Goal: Feedback & Contribution: Submit feedback/report problem

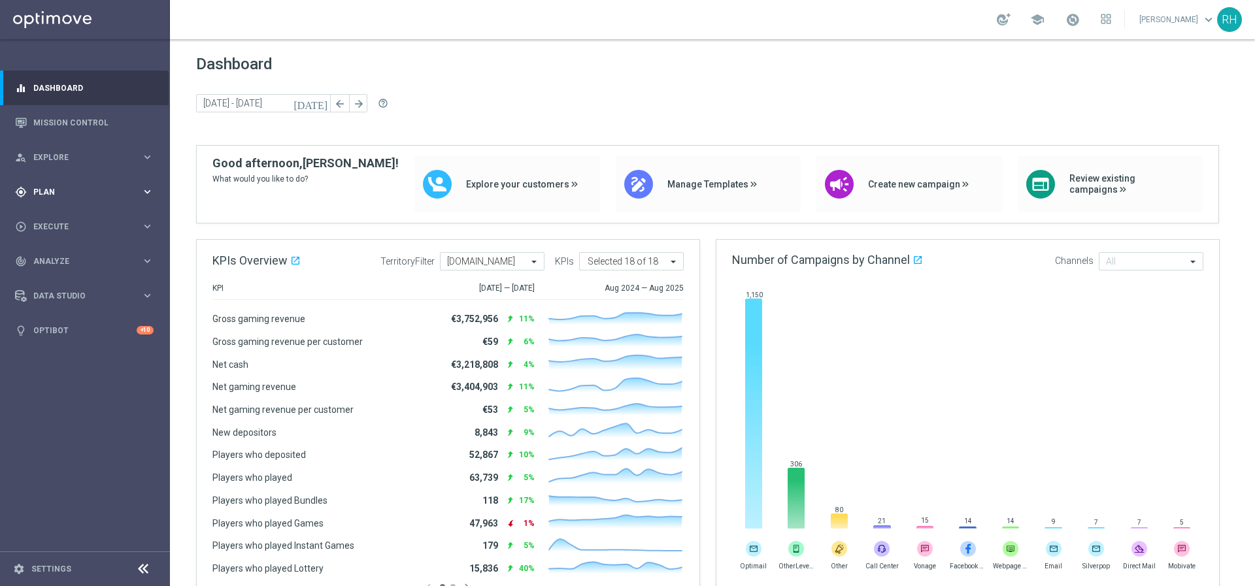
click at [94, 198] on div "gps_fixed Plan keyboard_arrow_right" at bounding box center [84, 192] width 169 height 35
click at [78, 218] on link "Target Groups" at bounding box center [85, 219] width 102 height 10
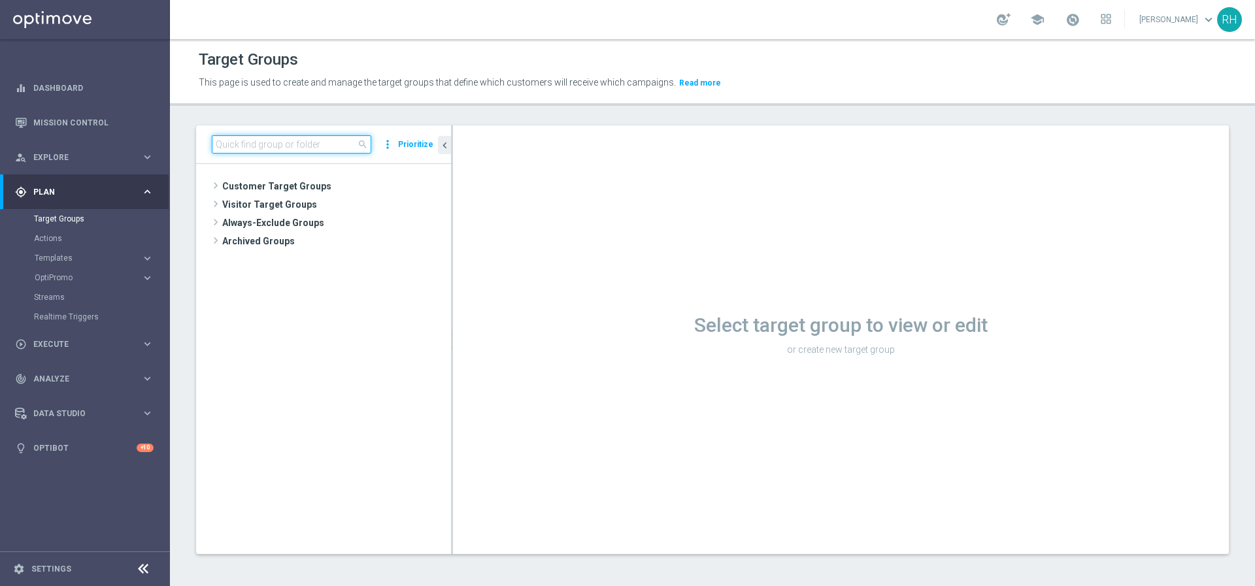
click at [312, 149] on input at bounding box center [291, 144] width 159 height 18
paste input "UK_CASINO_APP | Games React | 15 Free Spins | Excl. Sports, Live Casino"
type input "UK_CASINO_APP | Games React | 15 Free Spins | Excl. Sports, Live Casino"
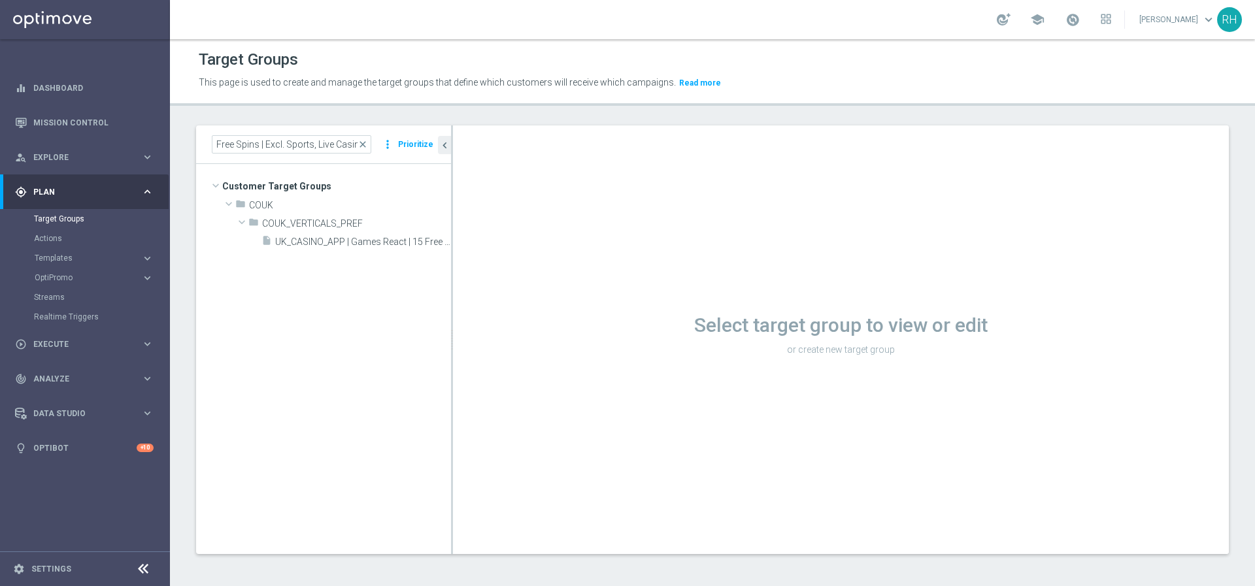
scroll to position [0, 0]
click at [361, 239] on span "UK_CASINO_APP | Games React | 15 Free Spins | Excl. Sports, Live Casino" at bounding box center [348, 242] width 146 height 11
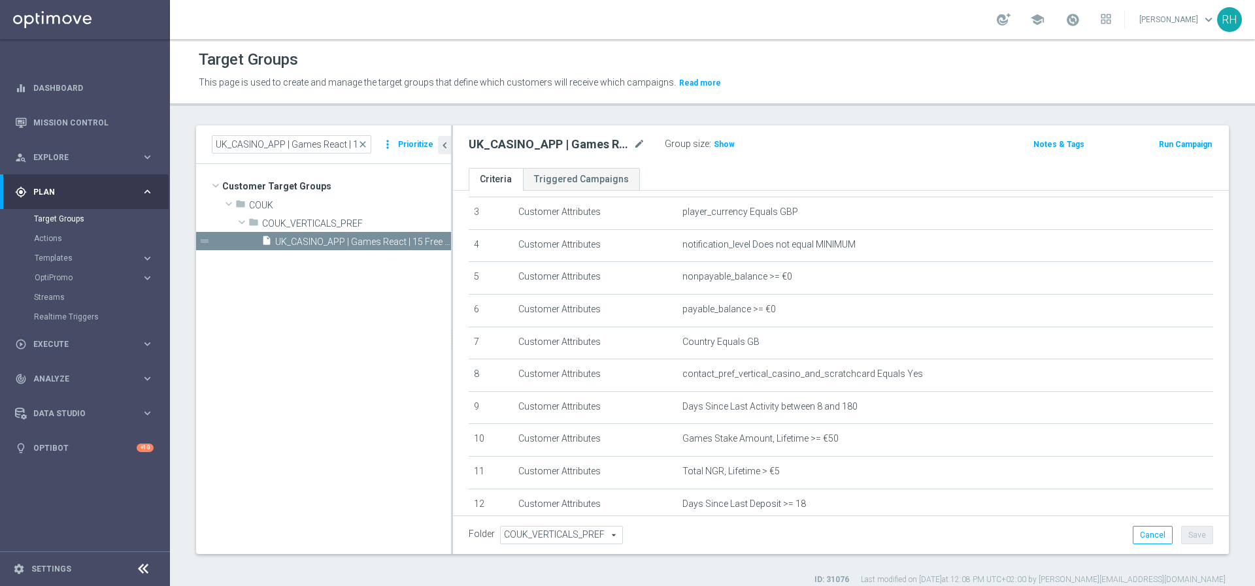
scroll to position [100, 0]
click at [729, 150] on h3 "Show" at bounding box center [724, 144] width 24 height 14
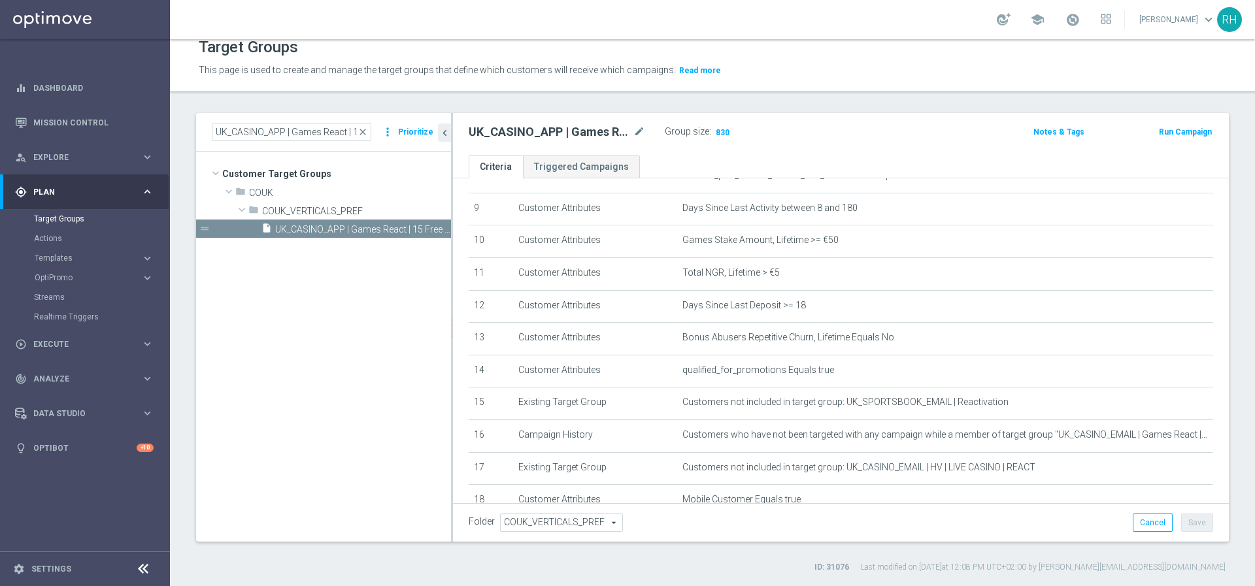
scroll to position [410, 0]
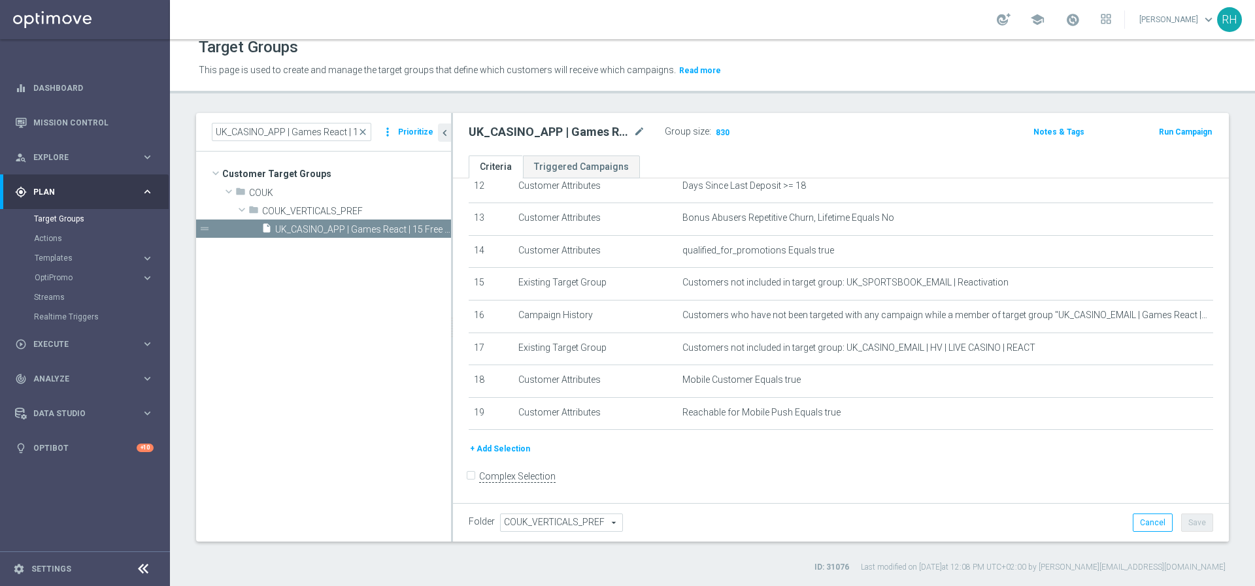
click at [809, 492] on form "Complex Selection Invalid Expression" at bounding box center [841, 491] width 744 height 48
click at [858, 109] on div "Target Groups This page is used to create and manage the target groups that def…" at bounding box center [712, 312] width 1085 height 547
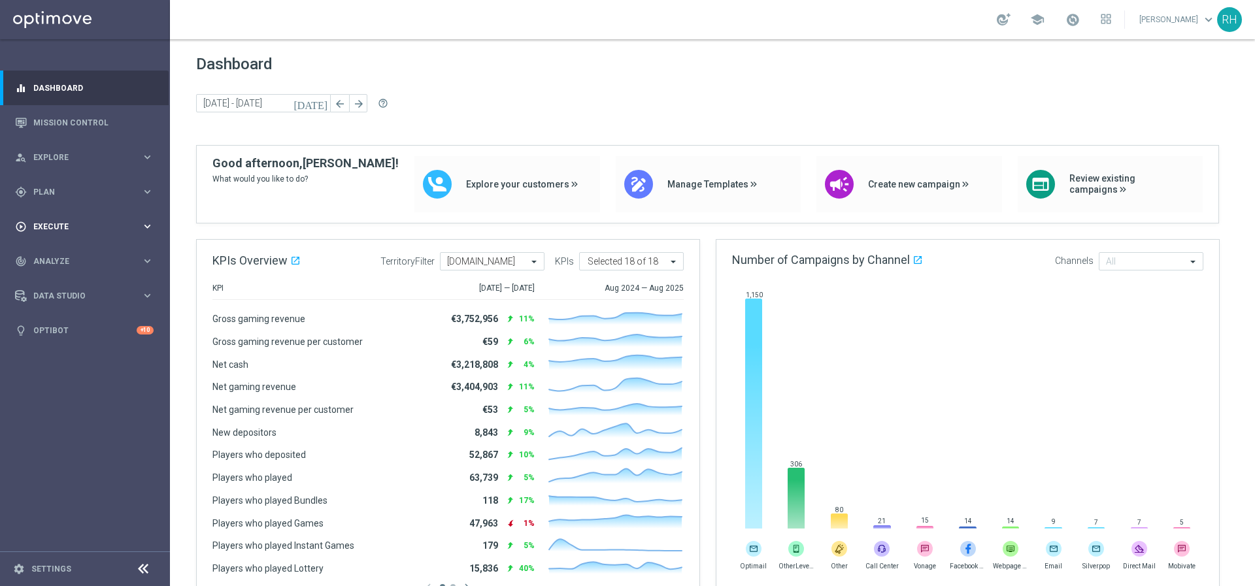
click at [54, 224] on span "Execute" at bounding box center [87, 227] width 108 height 8
click at [65, 205] on div "gps_fixed Plan keyboard_arrow_right" at bounding box center [84, 192] width 169 height 35
click at [88, 265] on accordion "Templates keyboard_arrow_right Optimail OptiMobile In-App OptiMobile Push Embed…" at bounding box center [101, 258] width 135 height 20
click at [87, 258] on span "Templates" at bounding box center [81, 258] width 93 height 8
click at [73, 276] on link "Optimail" at bounding box center [88, 278] width 95 height 10
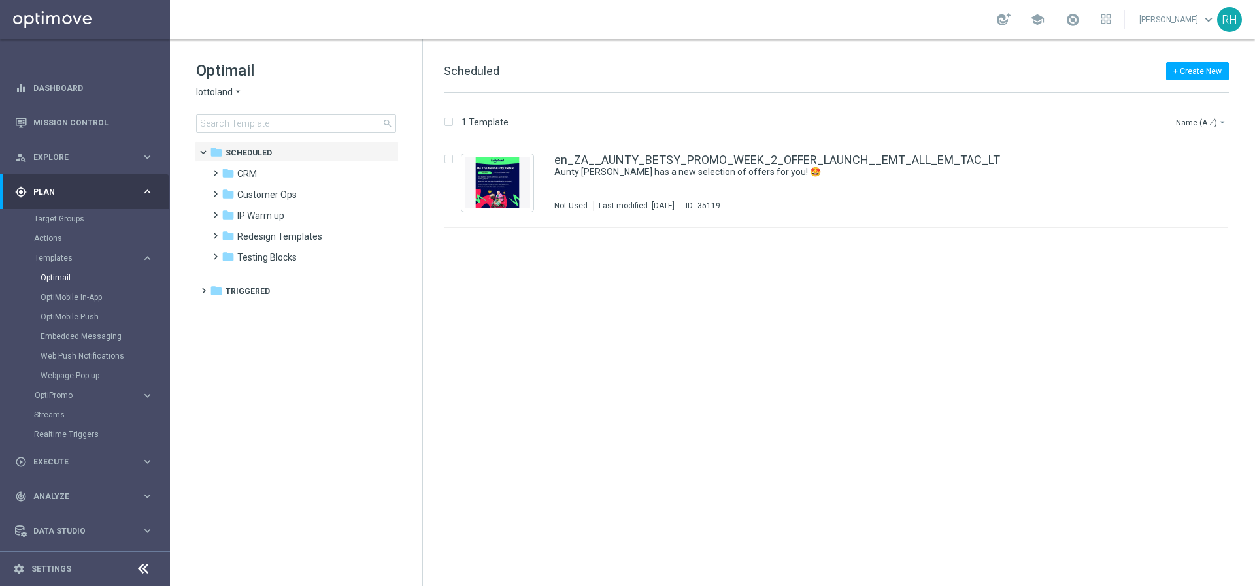
click at [761, 392] on div "insert_drive_file en_ZA__AUNTY_BETSY_PROMO_WEEK_2_OFFER_LAUNCH__EMT_ALL_EM_TAC_…" at bounding box center [842, 362] width 822 height 448
click at [768, 394] on div "insert_drive_file en_ZA__AUNTY_BETSY_PROMO_WEEK_2_OFFER_LAUNCH__EMT_ALL_EM_TAC_…" at bounding box center [842, 362] width 822 height 448
click at [856, 299] on div "insert_drive_file en_ZA__AUNTY_BETSY_PROMO_WEEK_2_OFFER_LAUNCH__EMT_ALL_EM_TAC_…" at bounding box center [842, 362] width 822 height 448
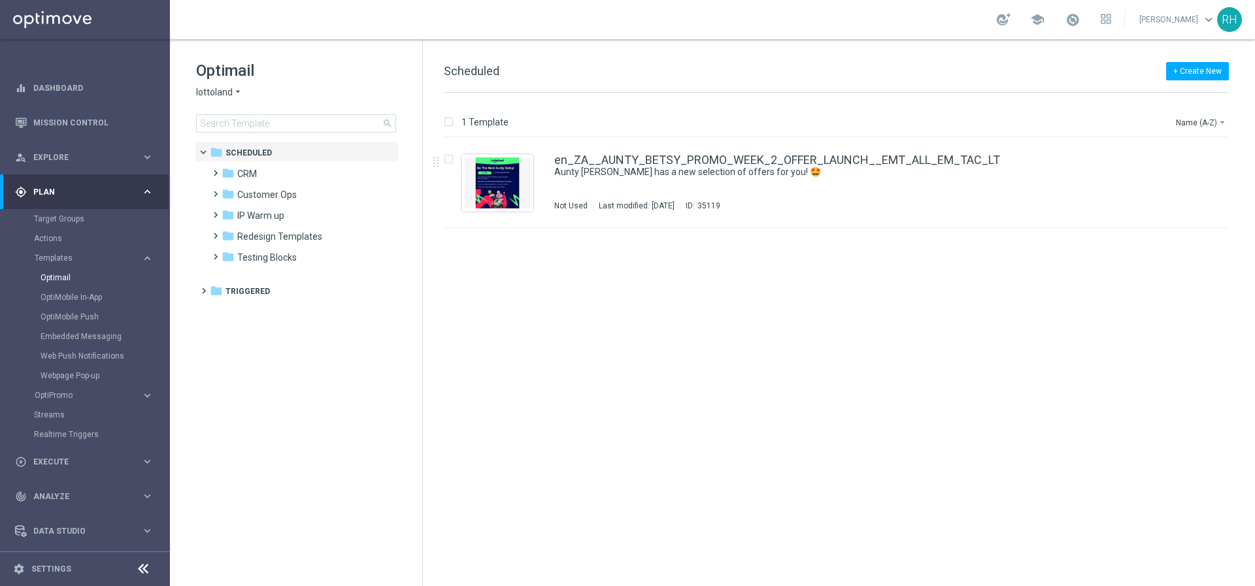
drag, startPoint x: 856, startPoint y: 299, endPoint x: 872, endPoint y: 314, distance: 22.7
click at [856, 301] on div "insert_drive_file en_ZA__AUNTY_BETSY_PROMO_WEEK_2_OFFER_LAUNCH__EMT_ALL_EM_TAC_…" at bounding box center [842, 362] width 822 height 448
click at [222, 173] on icon "folder" at bounding box center [228, 173] width 13 height 13
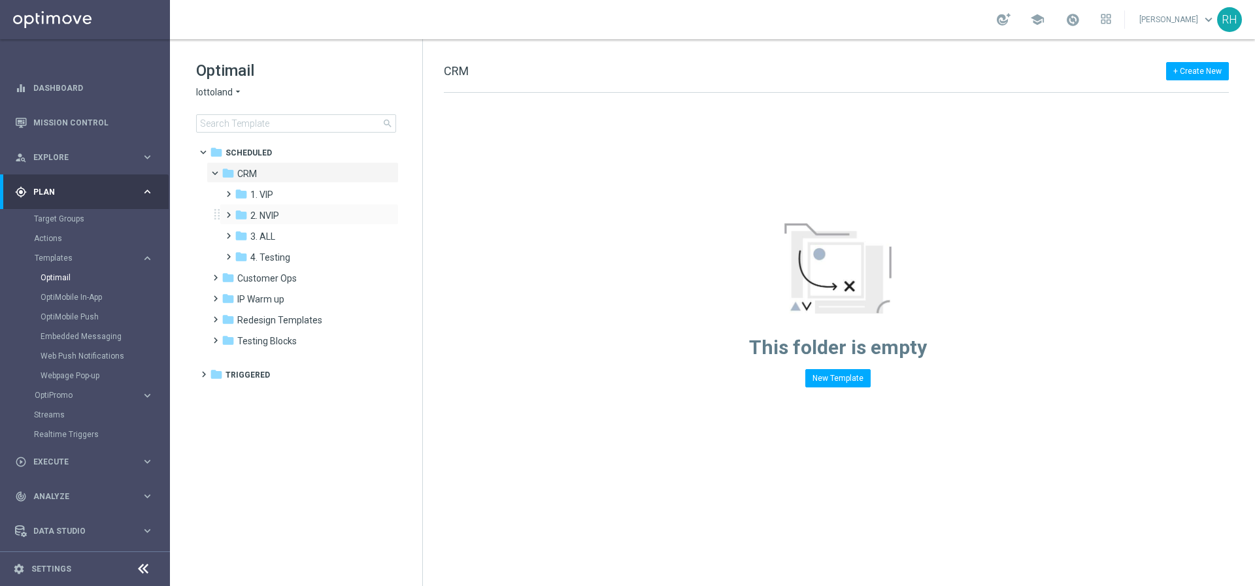
click at [227, 212] on span at bounding box center [226, 209] width 6 height 5
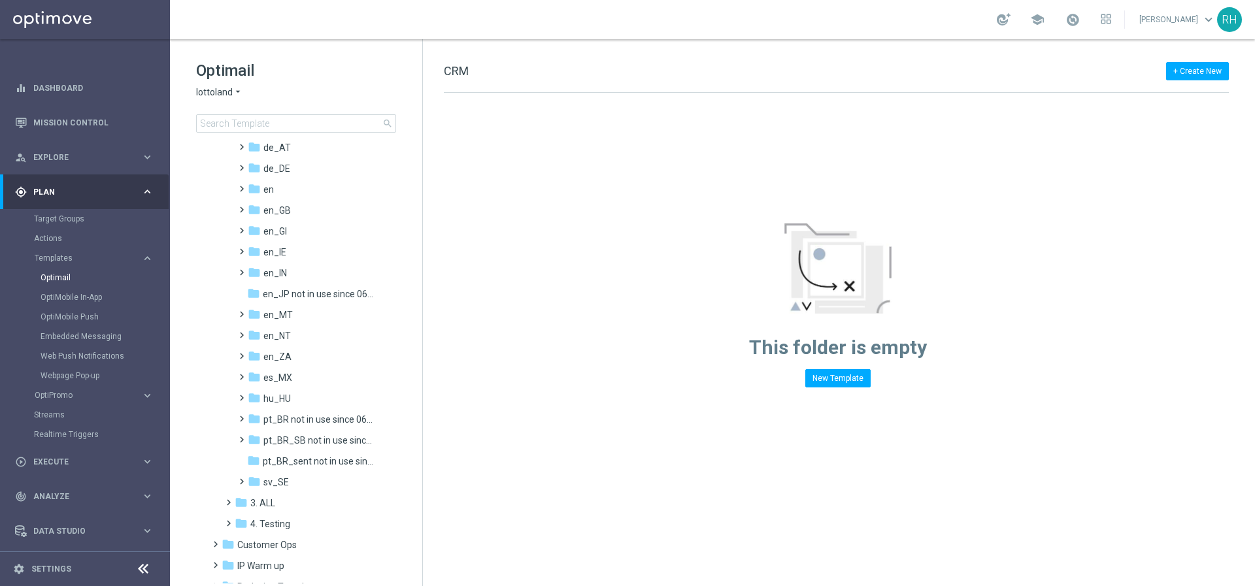
scroll to position [139, 0]
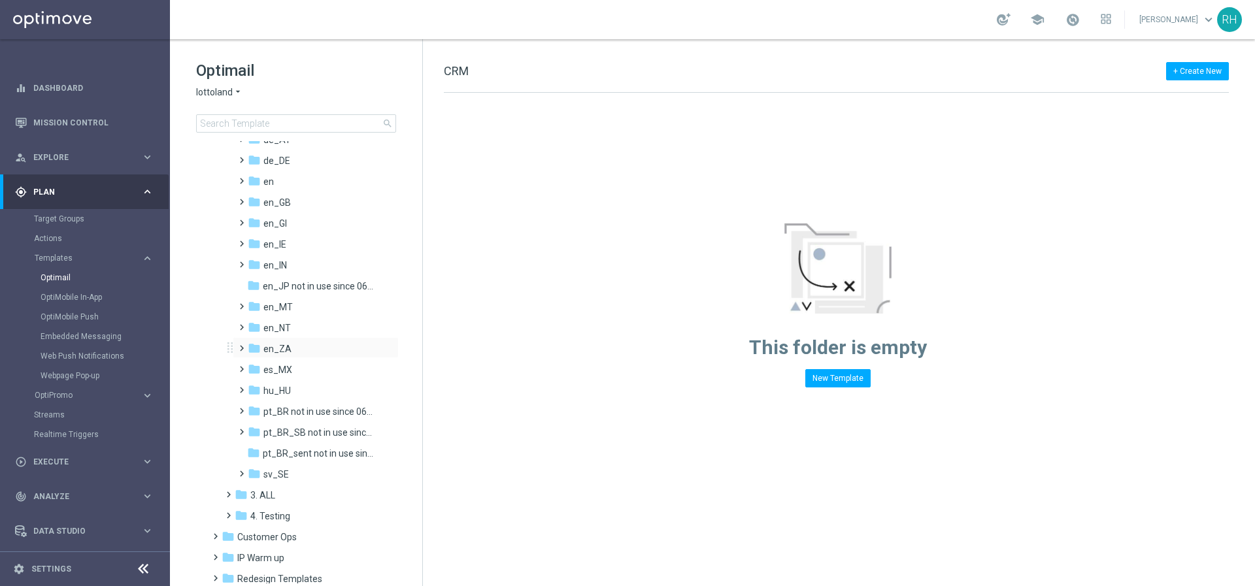
click at [242, 345] on span at bounding box center [239, 342] width 6 height 5
click at [255, 366] on span at bounding box center [252, 363] width 6 height 5
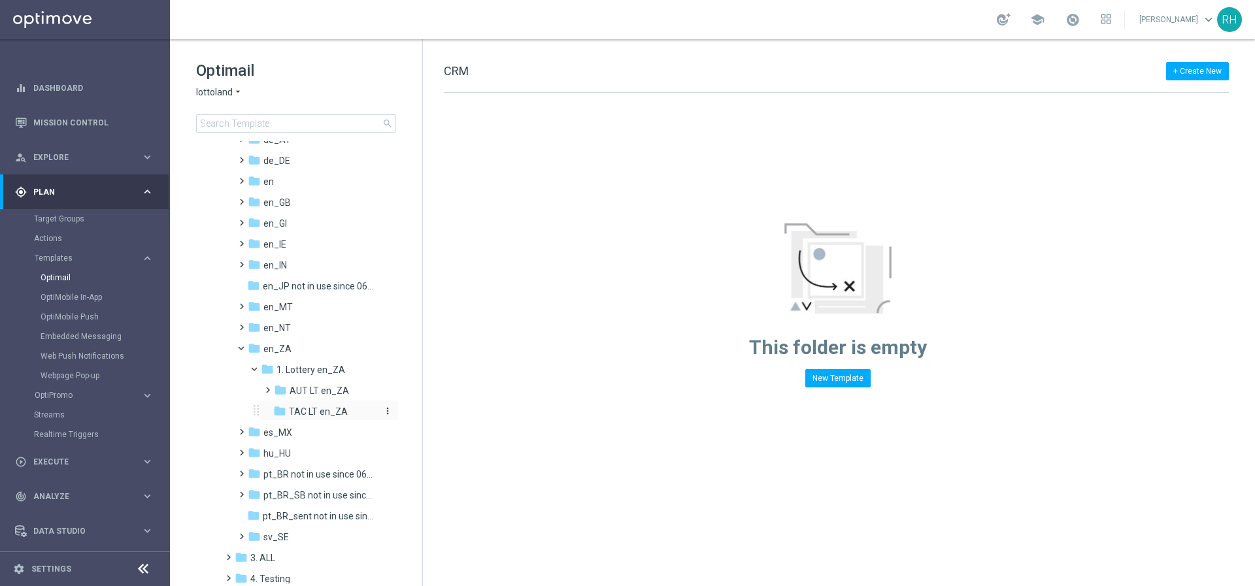
click at [297, 405] on div "folder TAC LT en_ZA" at bounding box center [326, 412] width 107 height 15
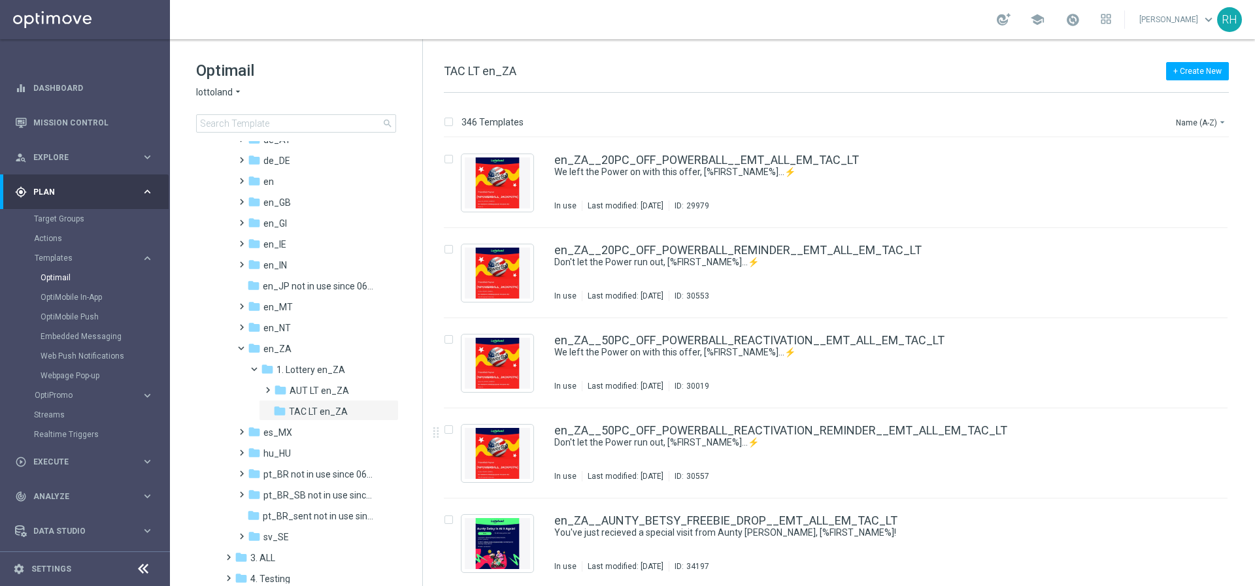
click at [420, 383] on div "folder Scheduled more_vert folder CRM more_vert" at bounding box center [295, 362] width 252 height 443
drag, startPoint x: 420, startPoint y: 383, endPoint x: 418, endPoint y: 397, distance: 14.0
click at [418, 397] on div "folder Scheduled more_vert folder CRM more_vert" at bounding box center [295, 362] width 252 height 443
click at [417, 372] on tree-viewport "folder Scheduled more_vert folder CRM more_vert" at bounding box center [308, 224] width 226 height 443
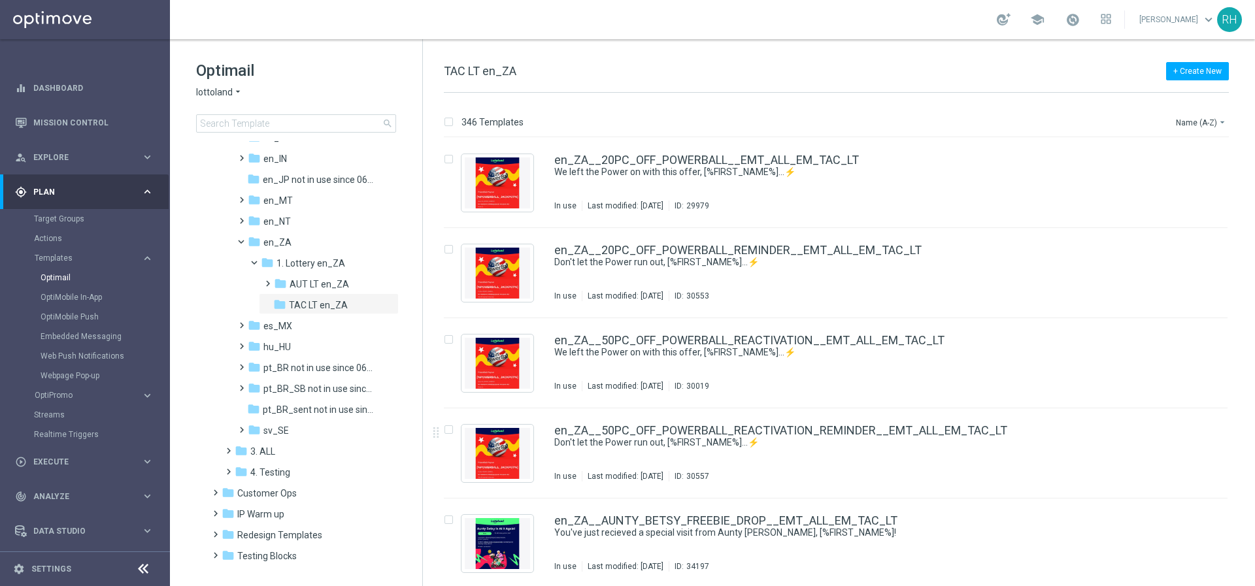
scroll to position [261, 0]
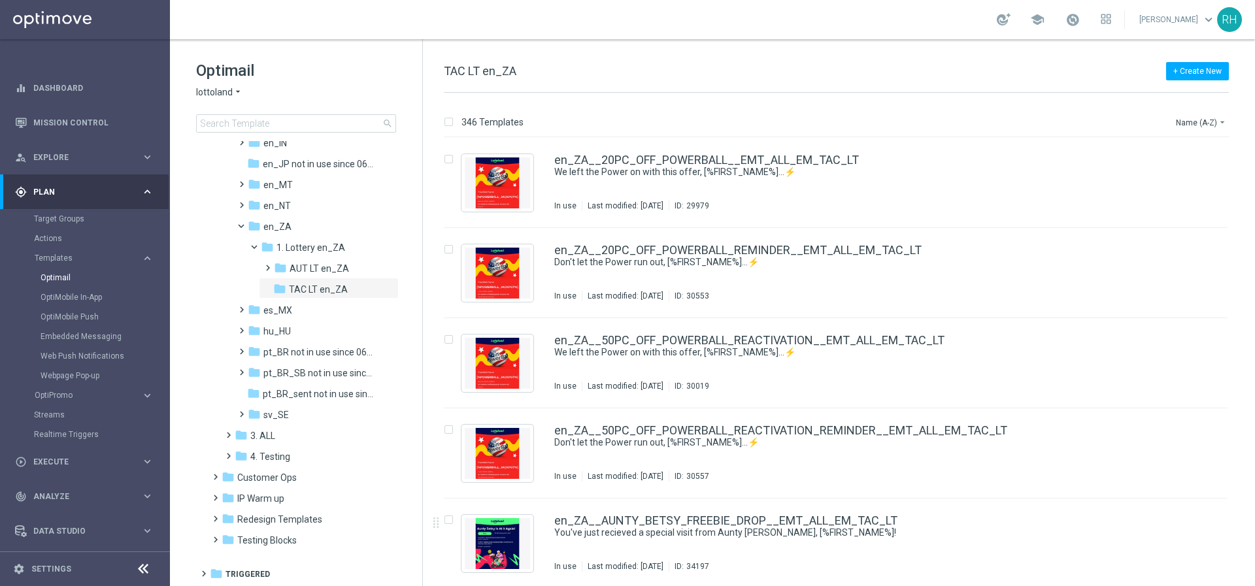
click at [420, 463] on div "folder Scheduled more_vert folder CRM more_vert" at bounding box center [295, 362] width 252 height 443
drag, startPoint x: 420, startPoint y: 463, endPoint x: 418, endPoint y: 452, distance: 11.9
click at [418, 452] on div "folder Scheduled more_vert folder CRM more_vert" at bounding box center [295, 362] width 252 height 443
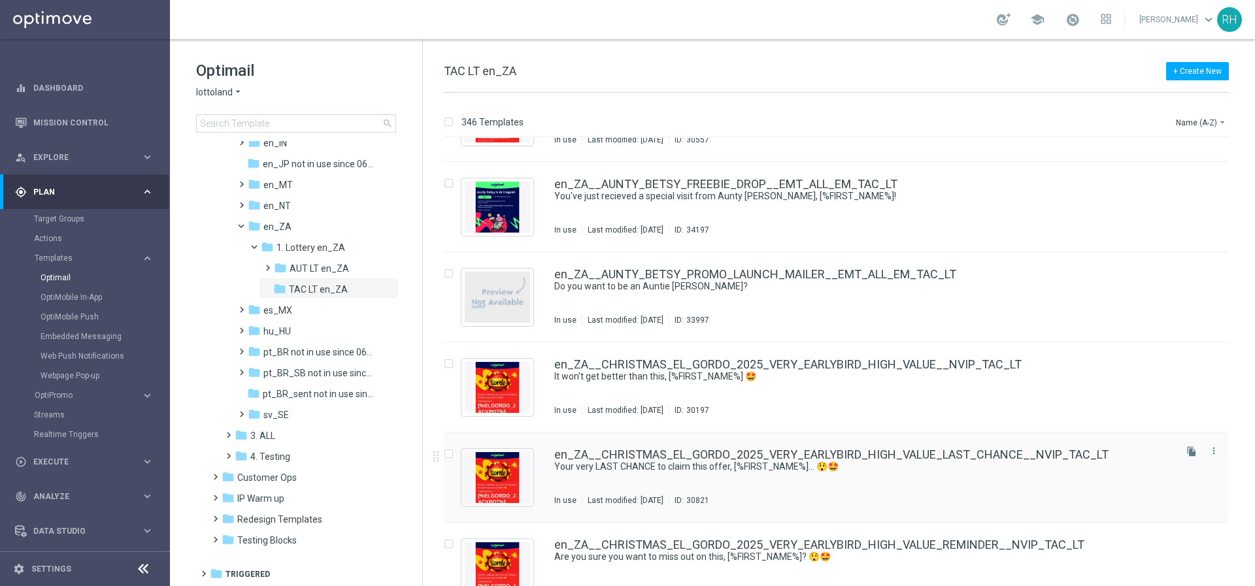
scroll to position [0, 0]
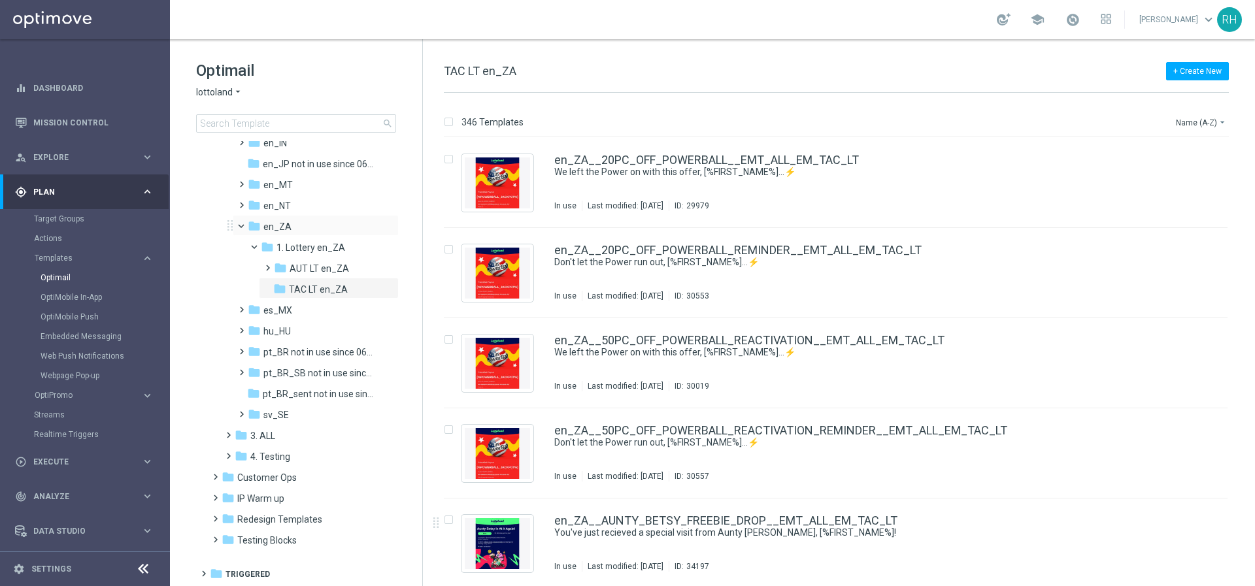
click at [244, 226] on span at bounding box center [246, 223] width 5 height 6
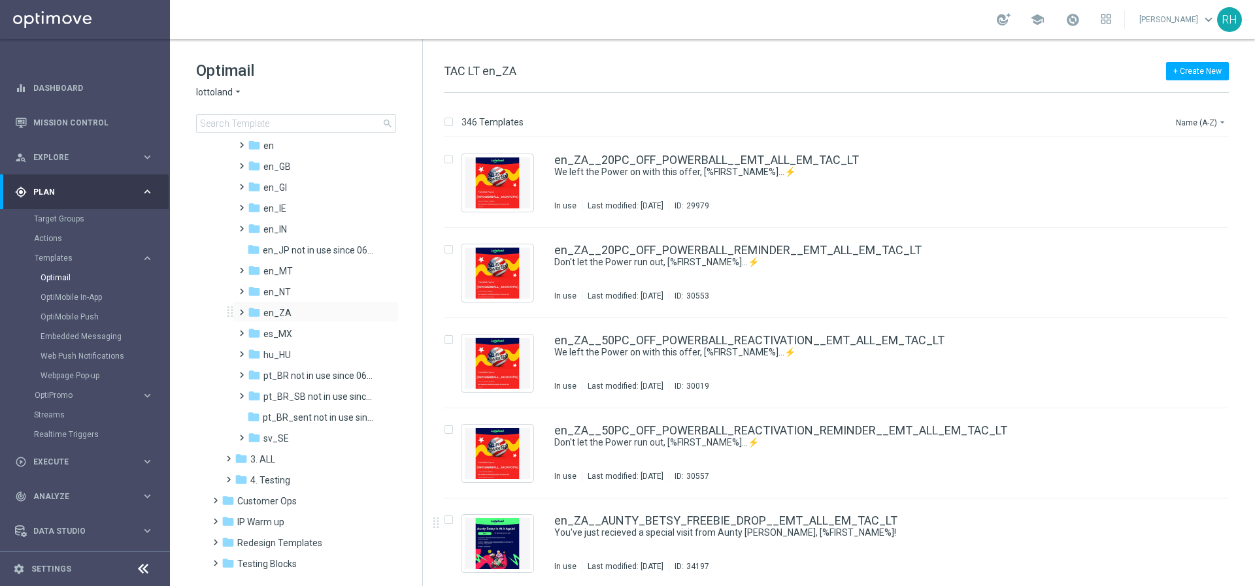
scroll to position [173, 0]
click at [242, 165] on span at bounding box center [239, 161] width 6 height 5
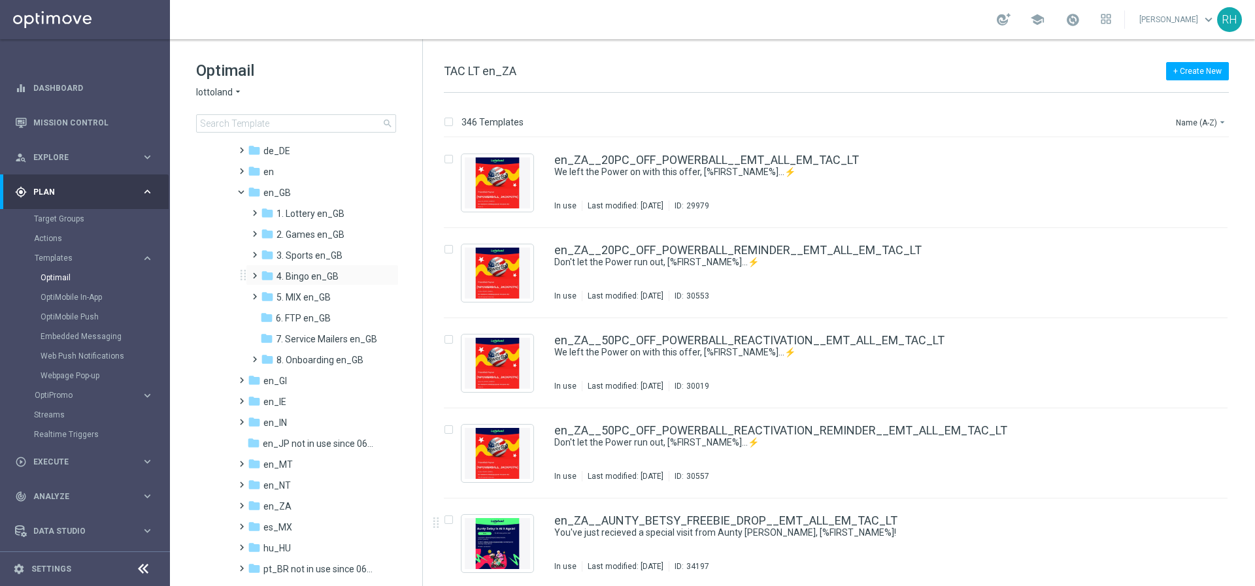
scroll to position [147, 0]
drag, startPoint x: 421, startPoint y: 413, endPoint x: 420, endPoint y: 423, distance: 9.8
click at [420, 423] on div "Optimail lottoland arrow_drop_down × lottoland search folder 1 Folder folder Sc…" at bounding box center [296, 312] width 253 height 547
click at [323, 253] on span "3. Sports en_GB" at bounding box center [309, 257] width 66 height 12
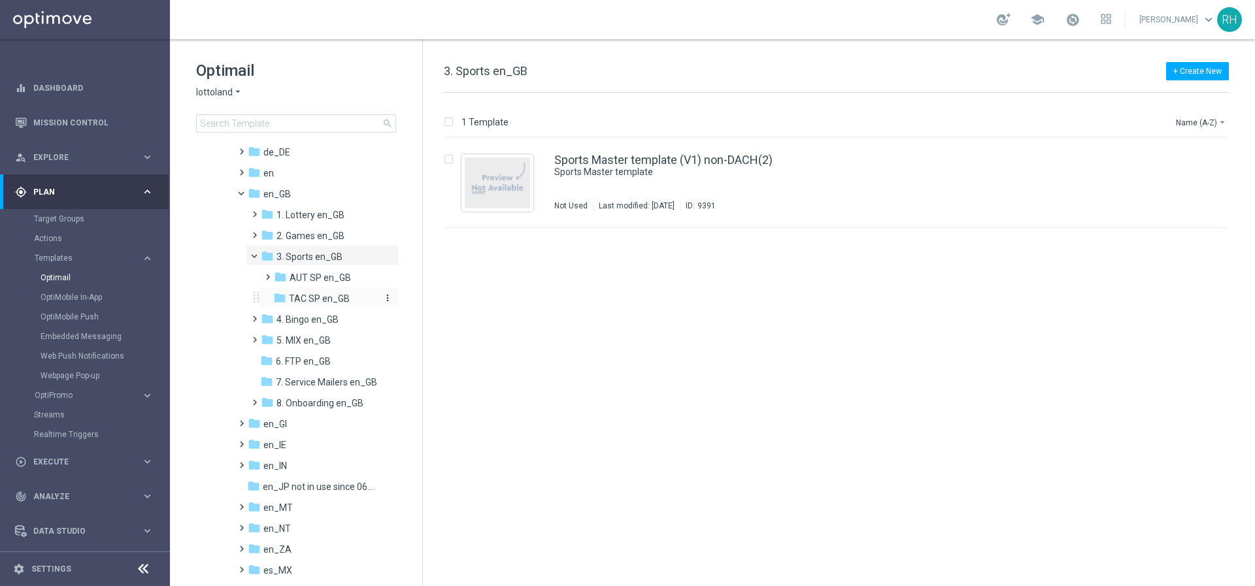
click at [303, 293] on div "folder TAC SP en_GB" at bounding box center [326, 299] width 107 height 15
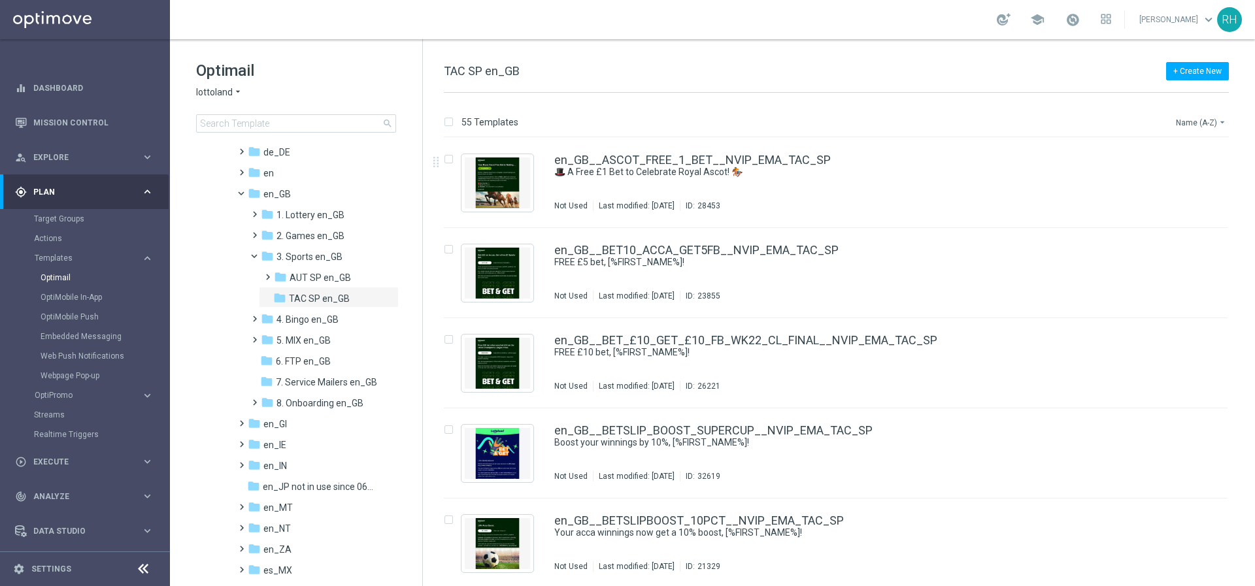
drag, startPoint x: 1201, startPoint y: 120, endPoint x: 1196, endPoint y: 126, distance: 7.5
click at [1201, 120] on button "Name (A-Z) arrow_drop_down" at bounding box center [1202, 122] width 54 height 16
click at [1175, 181] on span "Date Modified (Newest)" at bounding box center [1179, 180] width 88 height 9
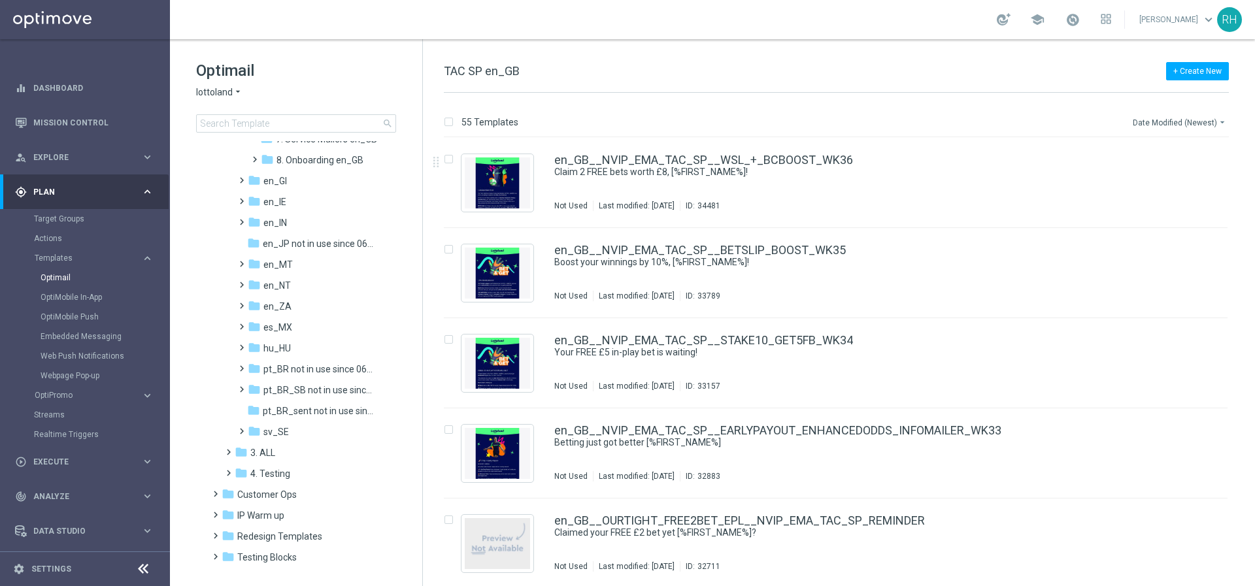
scroll to position [379, 0]
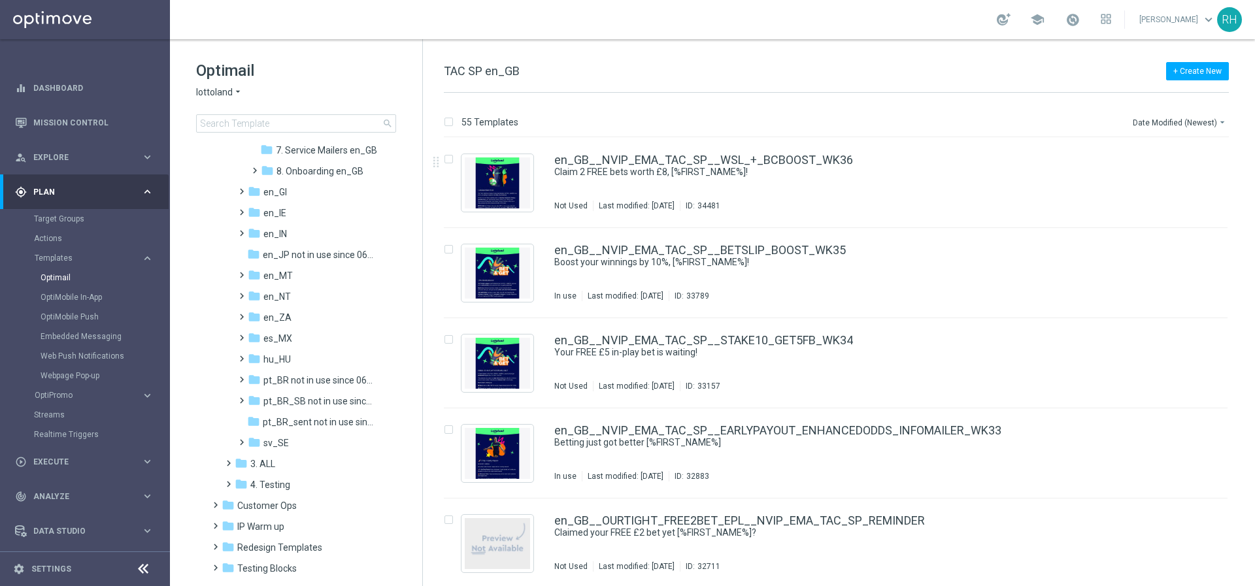
click at [484, 71] on span "TAC SP en_GB" at bounding box center [482, 71] width 76 height 14
copy div "TAC SP en_GB"
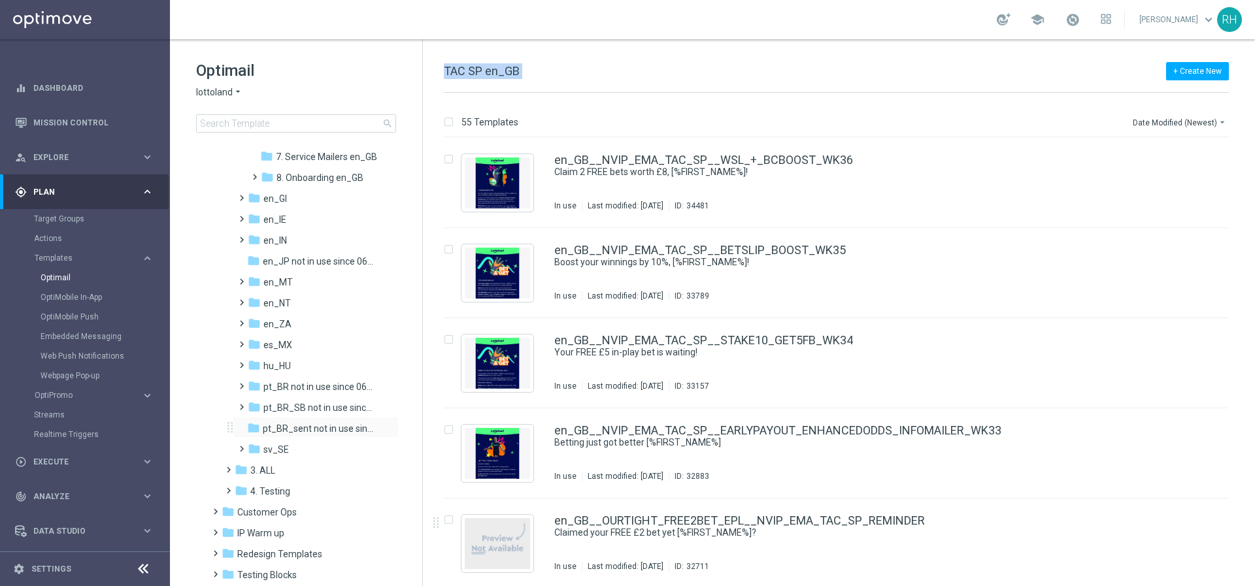
scroll to position [407, 0]
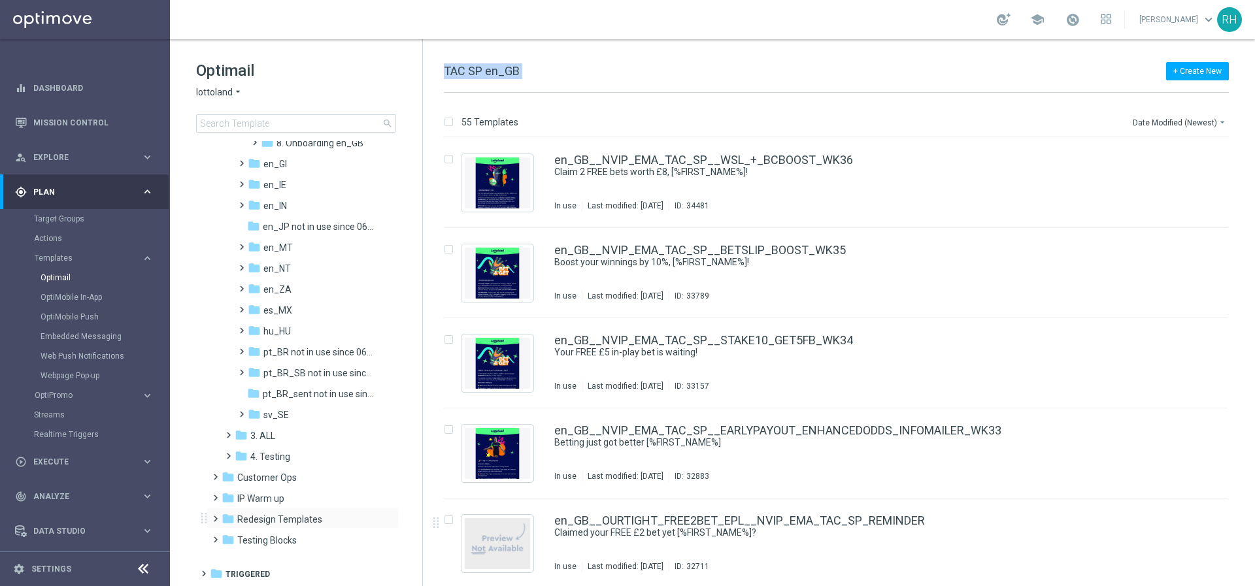
click at [213, 516] on span at bounding box center [213, 512] width 6 height 5
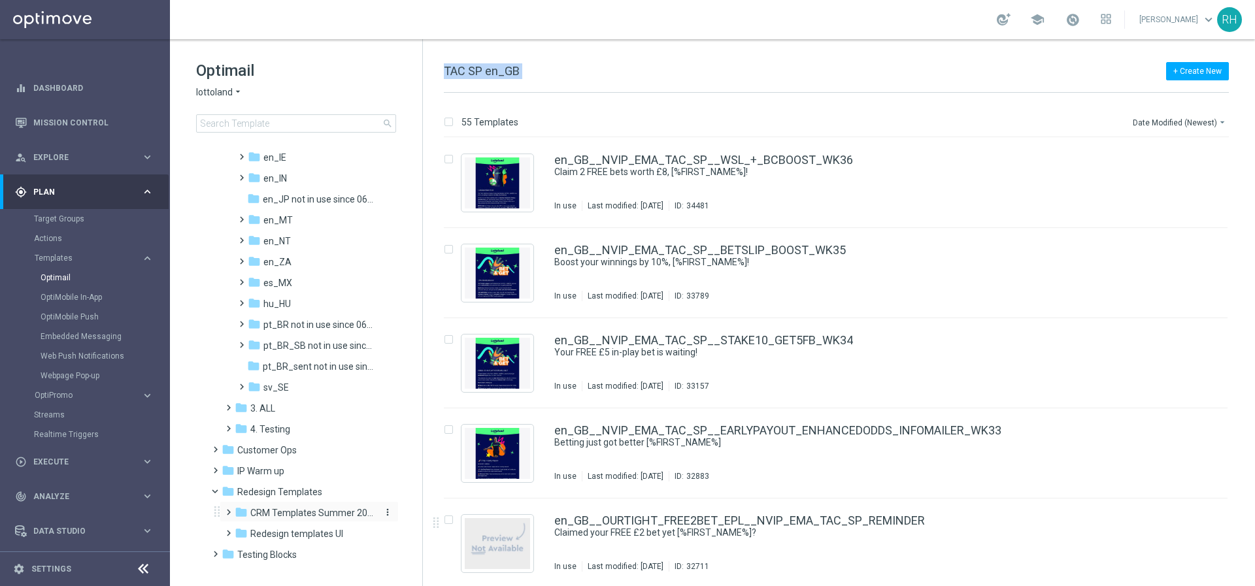
scroll to position [438, 0]
click at [229, 506] on span at bounding box center [226, 503] width 6 height 5
click at [323, 571] on div "folder UK Examples" at bounding box center [311, 572] width 129 height 15
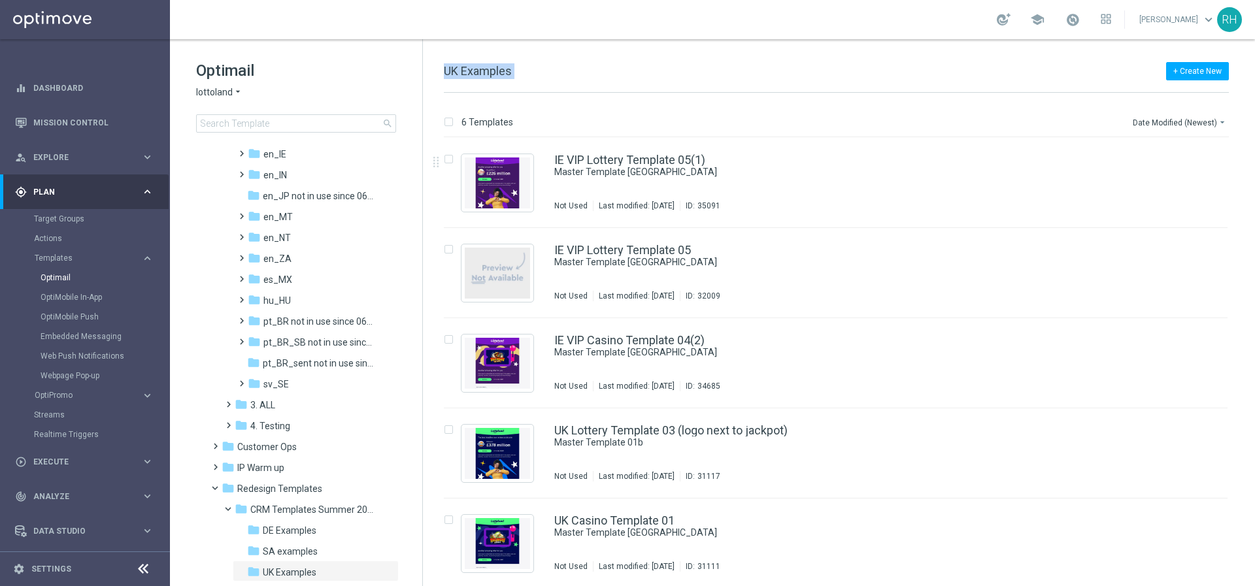
click at [1033, 71] on div "+ Create New UK Examples" at bounding box center [836, 77] width 785 height 29
click at [1073, 70] on div "+ Create New UK Examples" at bounding box center [836, 77] width 785 height 29
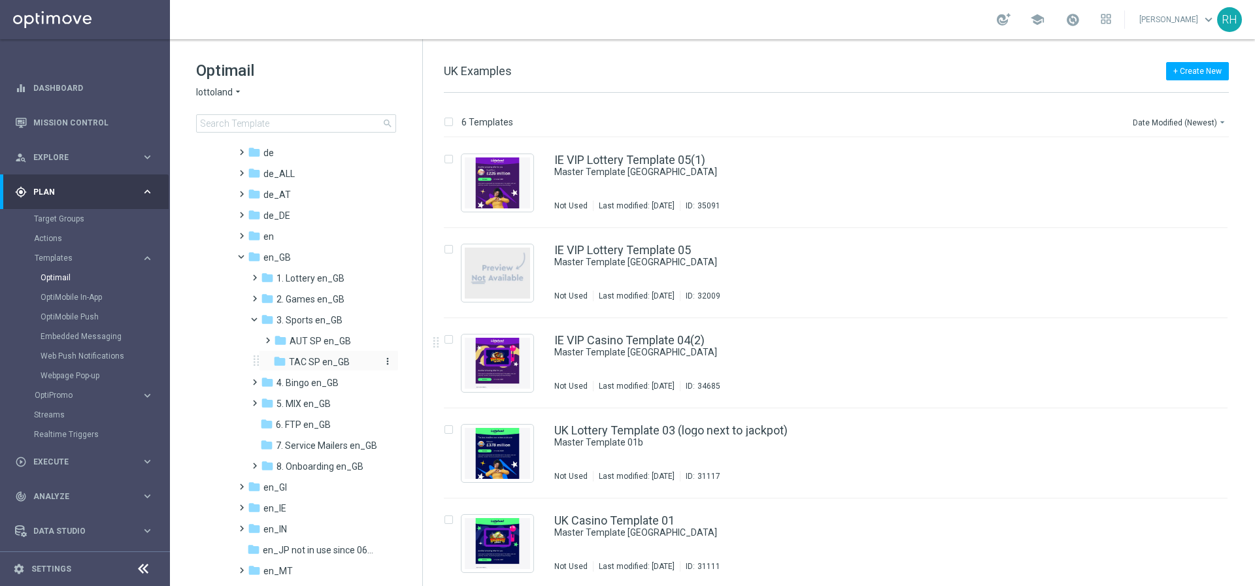
click at [328, 363] on span "TAC SP en_GB" at bounding box center [319, 362] width 61 height 12
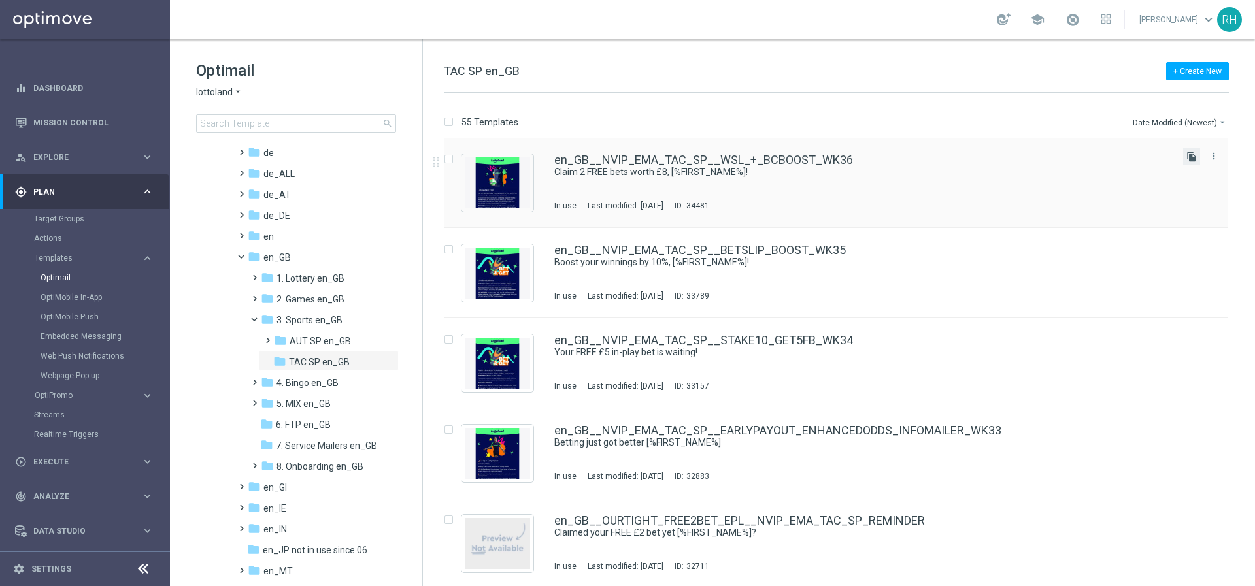
click at [1186, 154] on icon "file_copy" at bounding box center [1191, 157] width 10 height 10
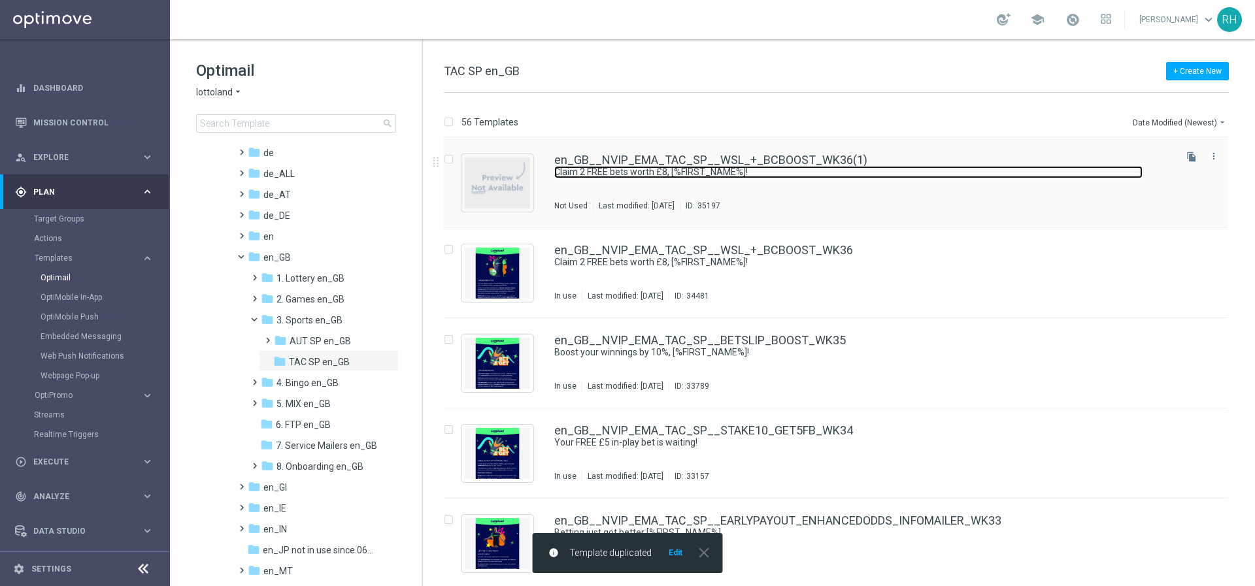
click at [947, 170] on link "Claim 2 FREE bets worth £8, [%FIRST_NAME%]!" at bounding box center [848, 172] width 588 height 12
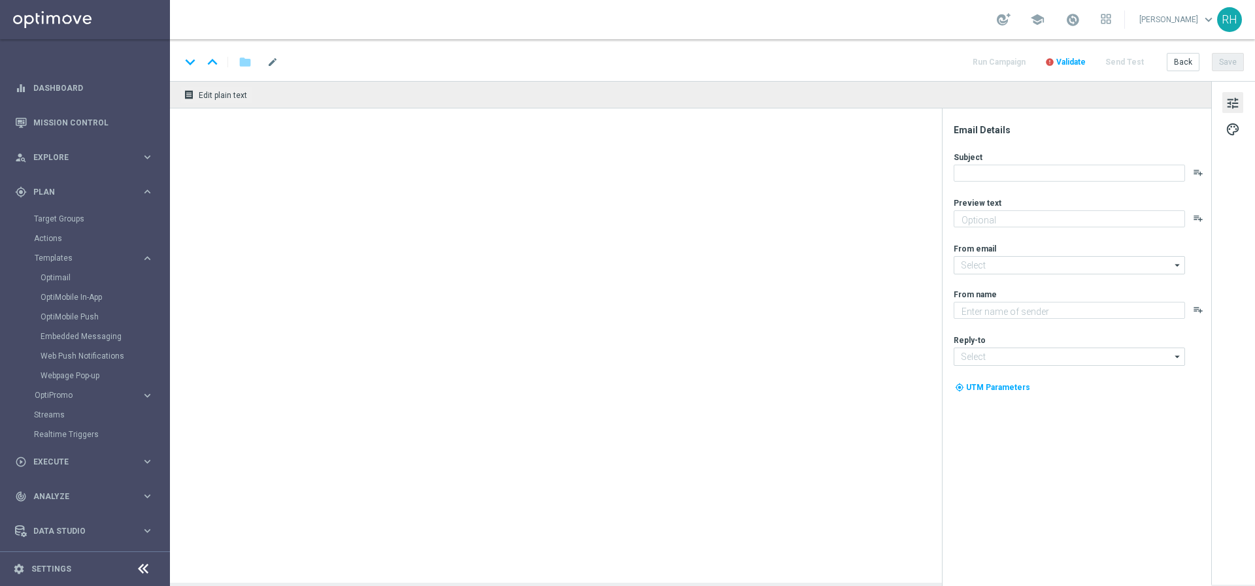
type textarea "Get MAXIMUM VALUE with the Lottoland Bet Club. Don’t miss out!"
type input "[EMAIL_ADDRESS][DOMAIN_NAME]"
type textarea "Lottoland"
type input "[EMAIL_ADDRESS][DOMAIN_NAME]"
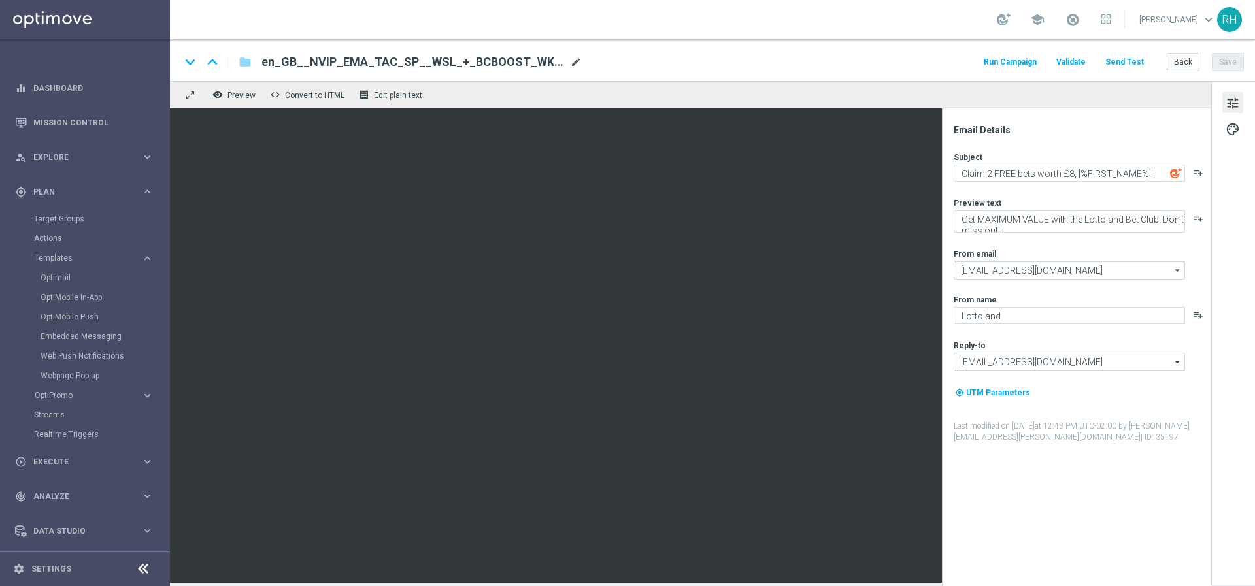
click at [577, 64] on span "mode_edit" at bounding box center [576, 62] width 12 height 12
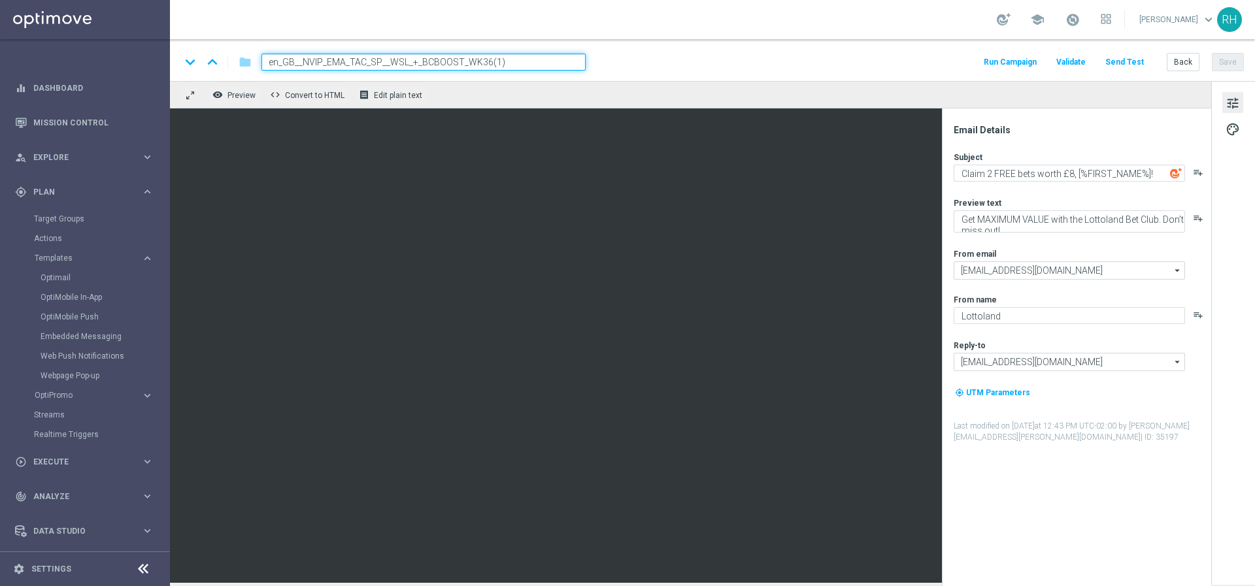
click at [557, 64] on input "en_GB__NVIP_EMA_TAC_SP__WSL_+_BCBOOST_WK36(1)" at bounding box center [423, 62] width 324 height 17
drag, startPoint x: 534, startPoint y: 66, endPoint x: 491, endPoint y: 60, distance: 43.5
click at [491, 60] on input "en_GB__NVIP_EMA_TAC_SP__WSL_+_BCBOOST_WK36(1)" at bounding box center [423, 62] width 324 height 17
drag, startPoint x: 392, startPoint y: 62, endPoint x: 416, endPoint y: 62, distance: 24.2
click at [416, 62] on input "en_GB__NVIP_EMA_TAC_SP__WSL_+_BCBOOST_WK37" at bounding box center [423, 62] width 324 height 17
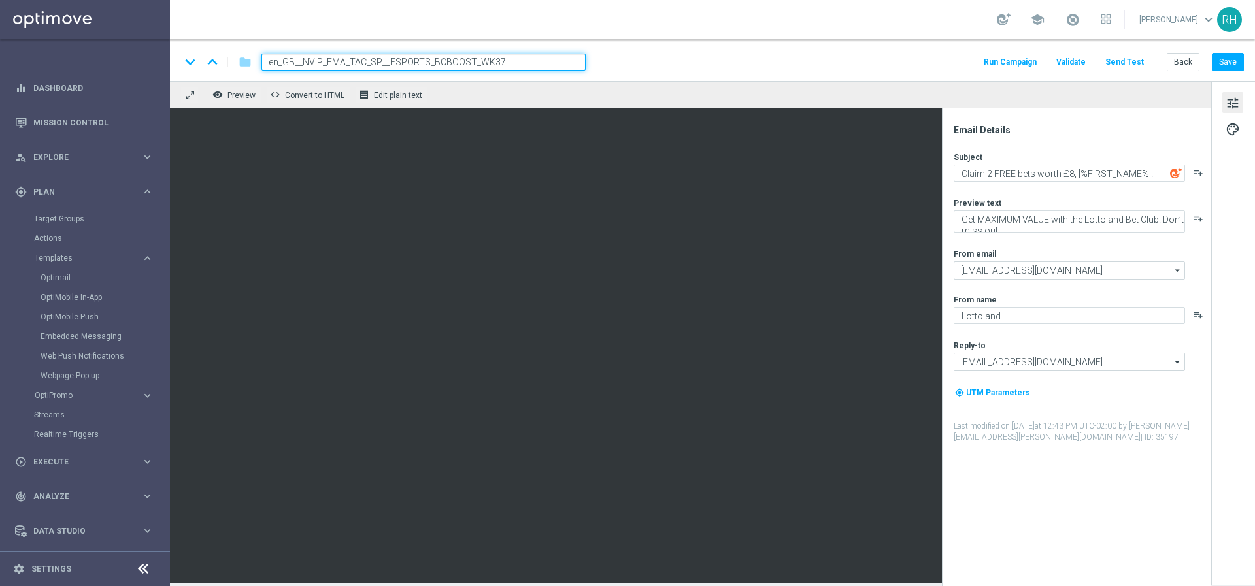
click at [443, 66] on input "en_GB__NVIP_EMA_TAC_SP__ESPORTS_BCBOOST_WK37" at bounding box center [423, 62] width 324 height 17
type input "en_GB__NVIP_EMA_TAC_SP__ESPORTS_BETBOOST_WK37"
click at [605, 54] on div "keyboard_arrow_down keyboard_arrow_up folder en_GB__NVIP_EMA_TAC_SP__ESPORTS_BE…" at bounding box center [711, 62] width 1063 height 17
click at [657, 46] on div "keyboard_arrow_down keyboard_arrow_up folder en_GB__NVIP_EMA_TAC_SP__ESPORTS_BE…" at bounding box center [712, 60] width 1085 height 42
click at [1228, 62] on button "Save" at bounding box center [1228, 62] width 32 height 18
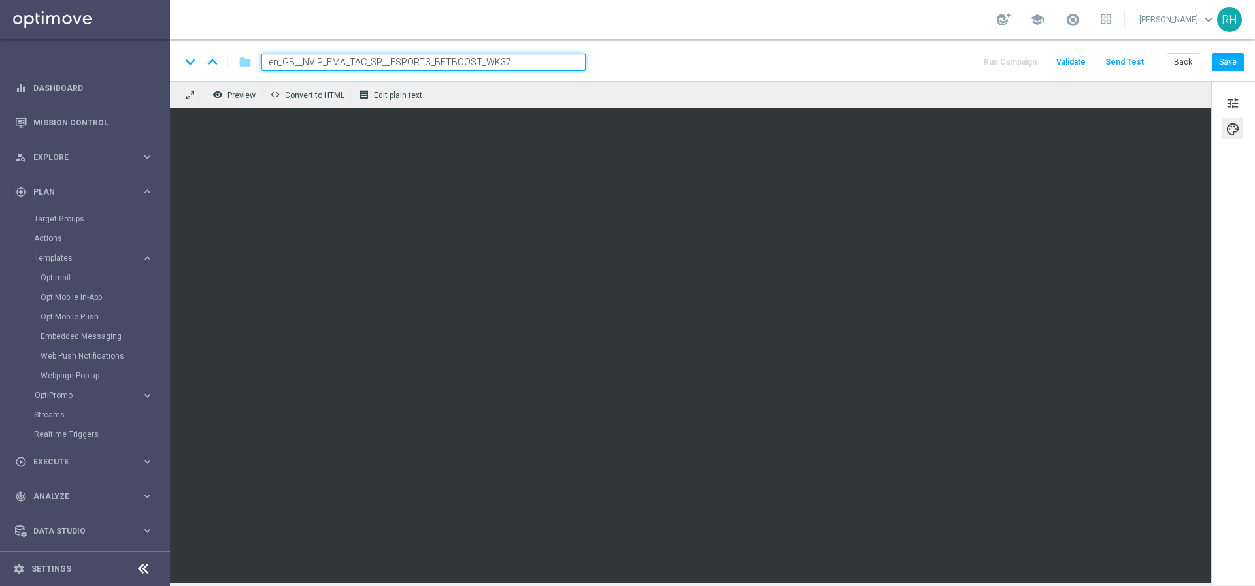
click at [450, 61] on input "en_GB__NVIP_EMA_TAC_SP__ESPORTS_BETBOOST_WK37" at bounding box center [423, 62] width 324 height 17
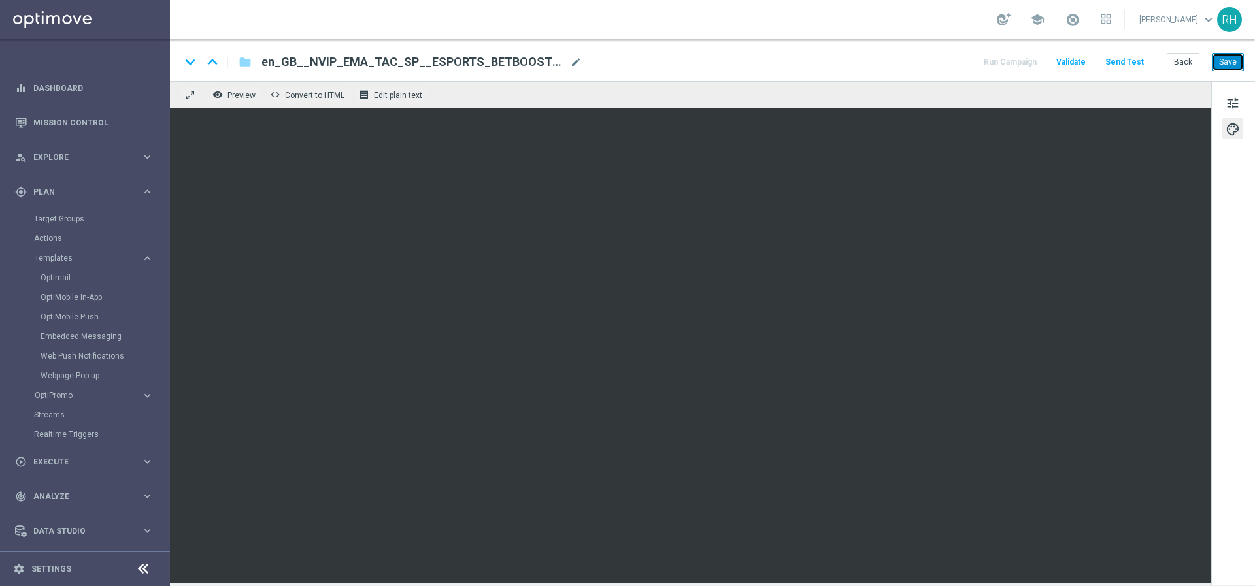
click at [1240, 63] on button "Save" at bounding box center [1228, 62] width 32 height 18
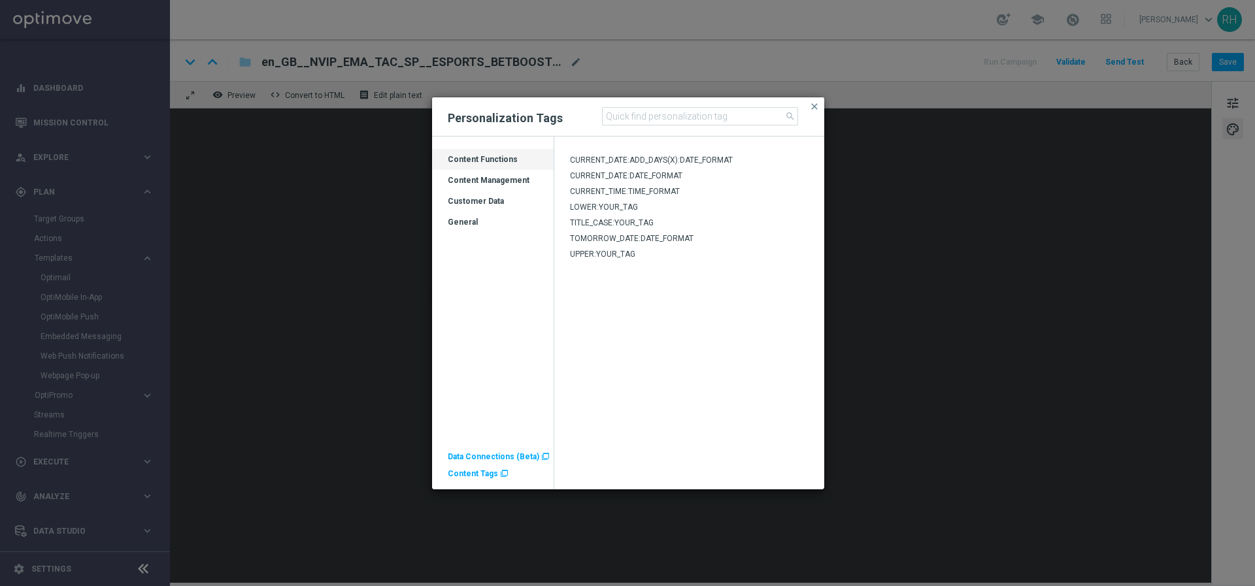
click at [506, 207] on div "Customer Data" at bounding box center [493, 206] width 122 height 21
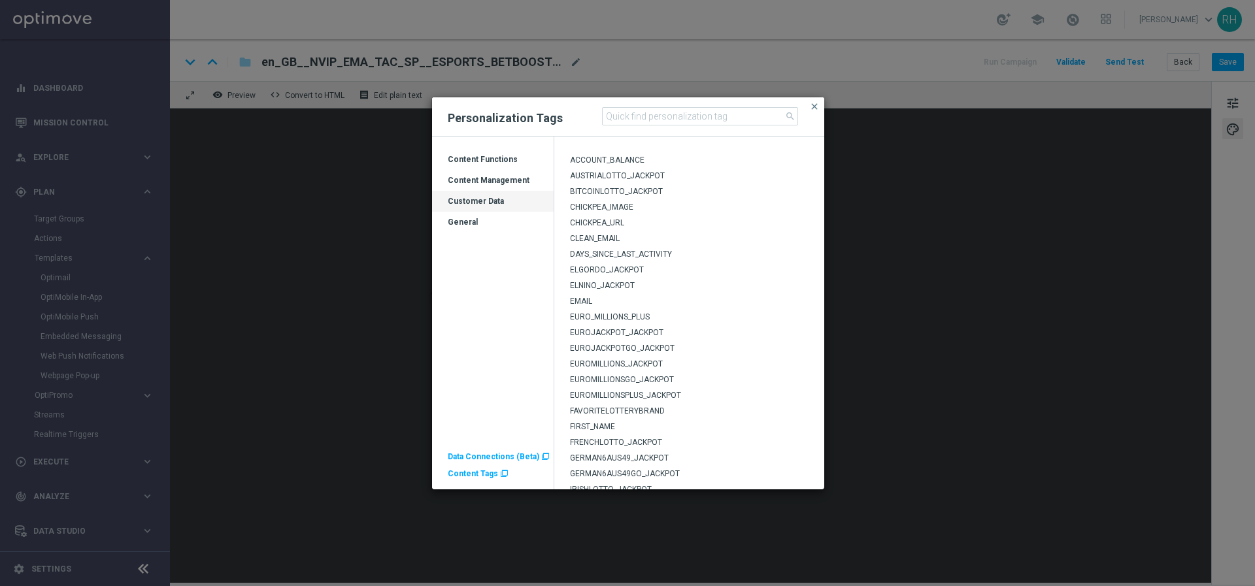
click at [601, 429] on span "FIRST_NAME" at bounding box center [592, 426] width 45 height 9
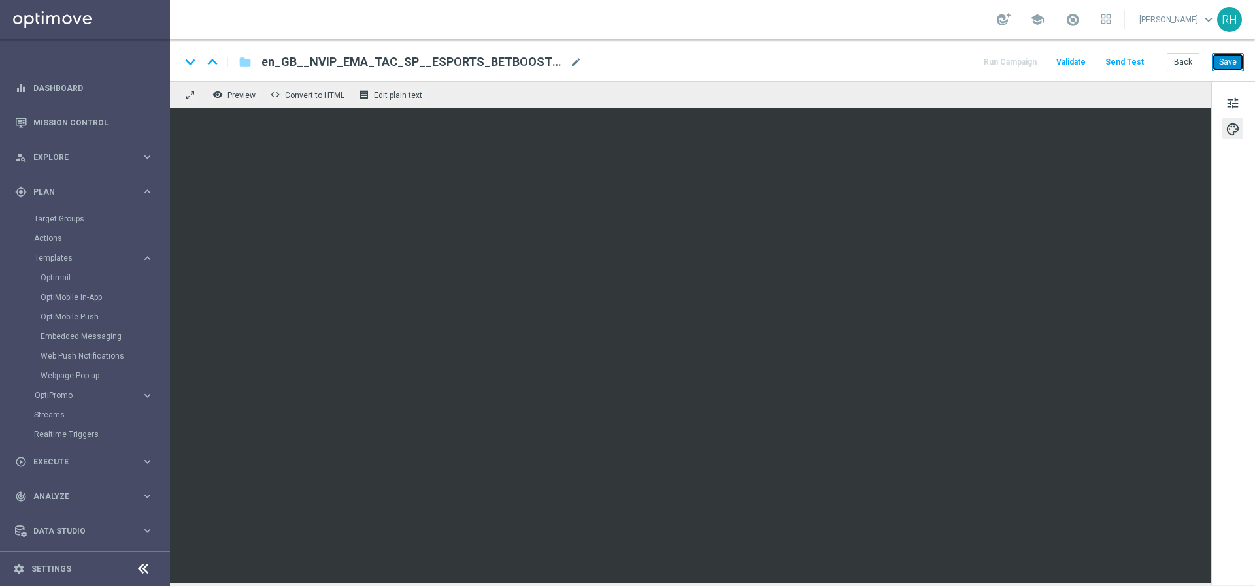
click at [1217, 54] on button "Save" at bounding box center [1228, 62] width 32 height 18
click at [1239, 63] on button "Save" at bounding box center [1228, 62] width 32 height 18
click at [899, 25] on div "school [PERSON_NAME] keyboard_arrow_down RH" at bounding box center [712, 19] width 1085 height 39
click at [1236, 107] on span "tune" at bounding box center [1233, 103] width 14 height 17
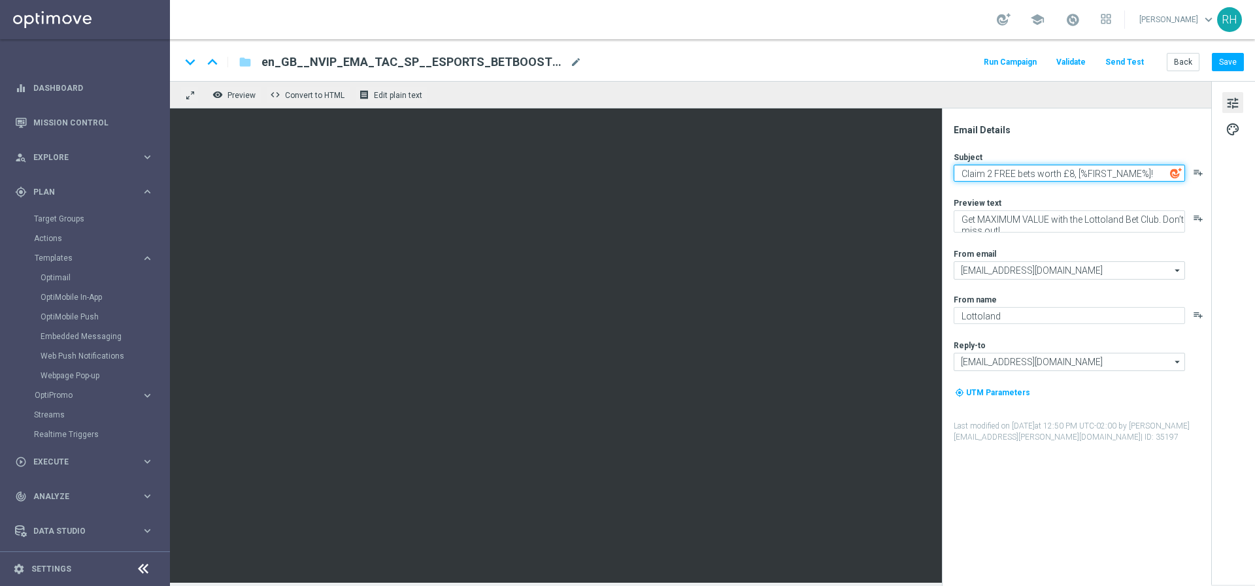
click at [1061, 168] on textarea "Claim 2 FREE bets worth £8, [%FIRST_NAME%]!" at bounding box center [1069, 173] width 231 height 17
click at [1059, 169] on textarea "Claim 2 FREE bets worth £8, [%FIRST_NAME%]!" at bounding box center [1069, 173] width 231 height 17
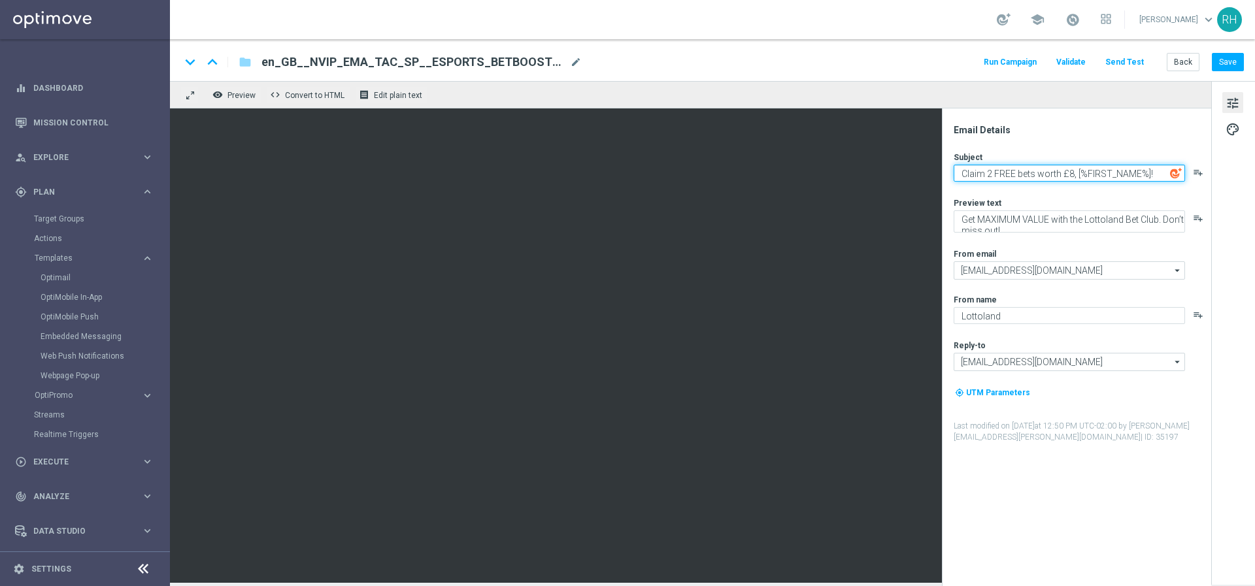
click at [1059, 169] on textarea "Claim 2 FREE bets worth £8, [%FIRST_NAME%]!" at bounding box center [1069, 173] width 231 height 17
paste textarea "BOOSTED WINNINGS now on E-Sports"
type textarea "BOOSTED WINNINGS now on E-Sports!"
drag, startPoint x: 1041, startPoint y: 234, endPoint x: 1039, endPoint y: 214, distance: 20.4
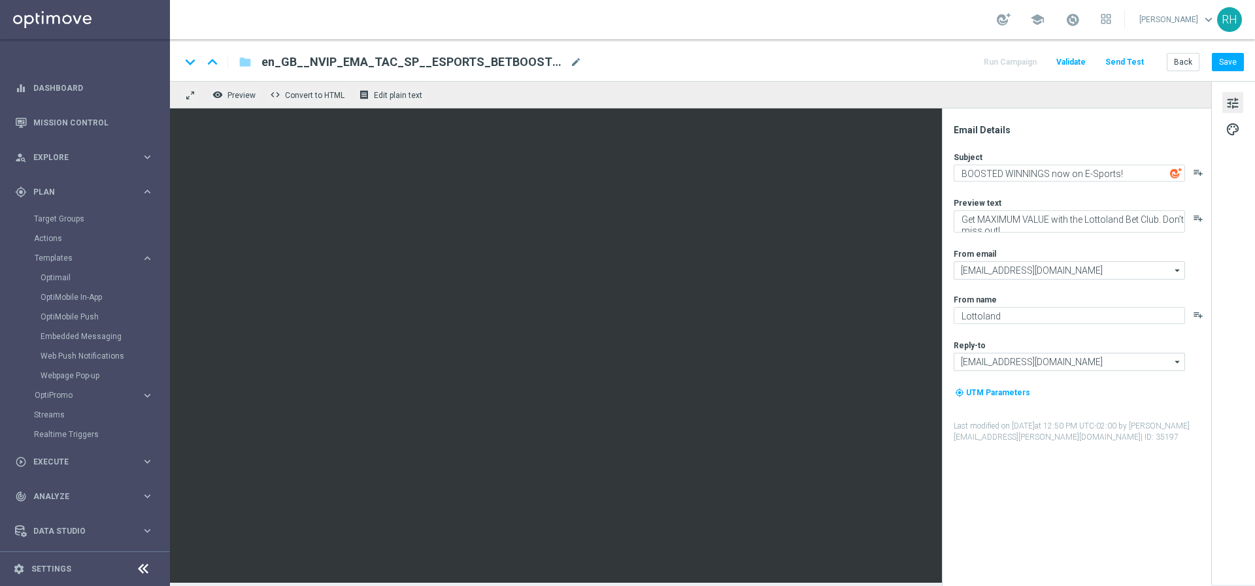
click at [1041, 232] on div "Subject BOOSTED WINNINGS now on E-Sports! playlist_add Preview text Get MAXIMUM…" at bounding box center [1082, 298] width 256 height 292
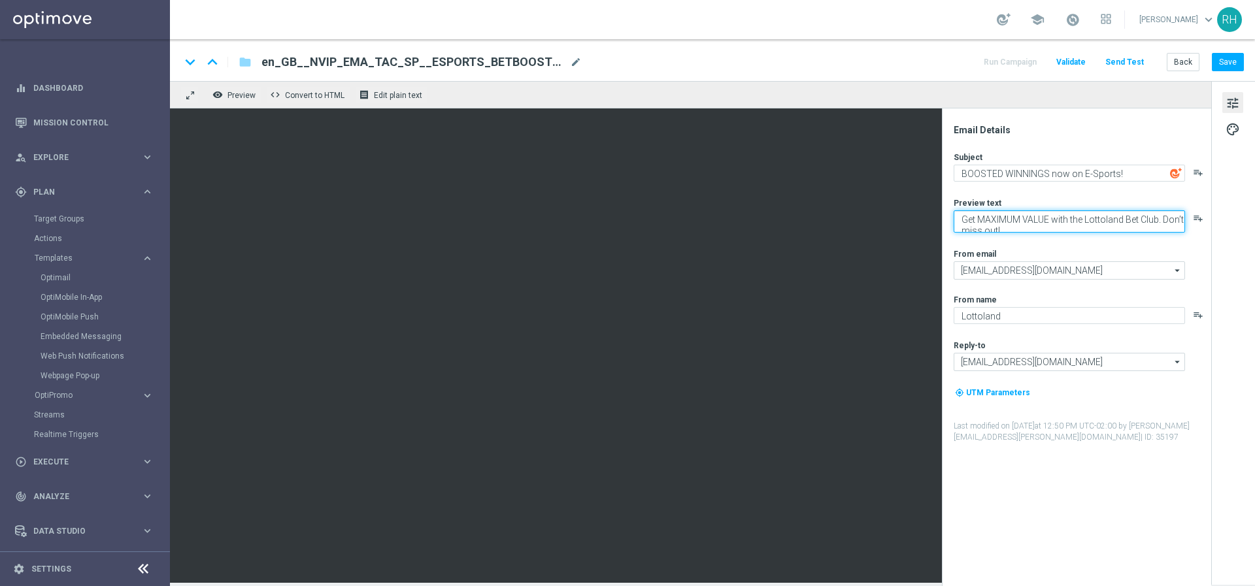
click at [1039, 214] on textarea "Get MAXIMUM VALUE with the Lottoland Bet Club. Don’t miss out!" at bounding box center [1069, 221] width 231 height 22
paste textarea "Rocket League and Valorant – time to place your bets"
click at [1080, 218] on textarea "Rocket League and Valorant – time to place your bets!" at bounding box center [1069, 218] width 231 height 17
type textarea "Rocket League and Valorant - time to place your bets!"
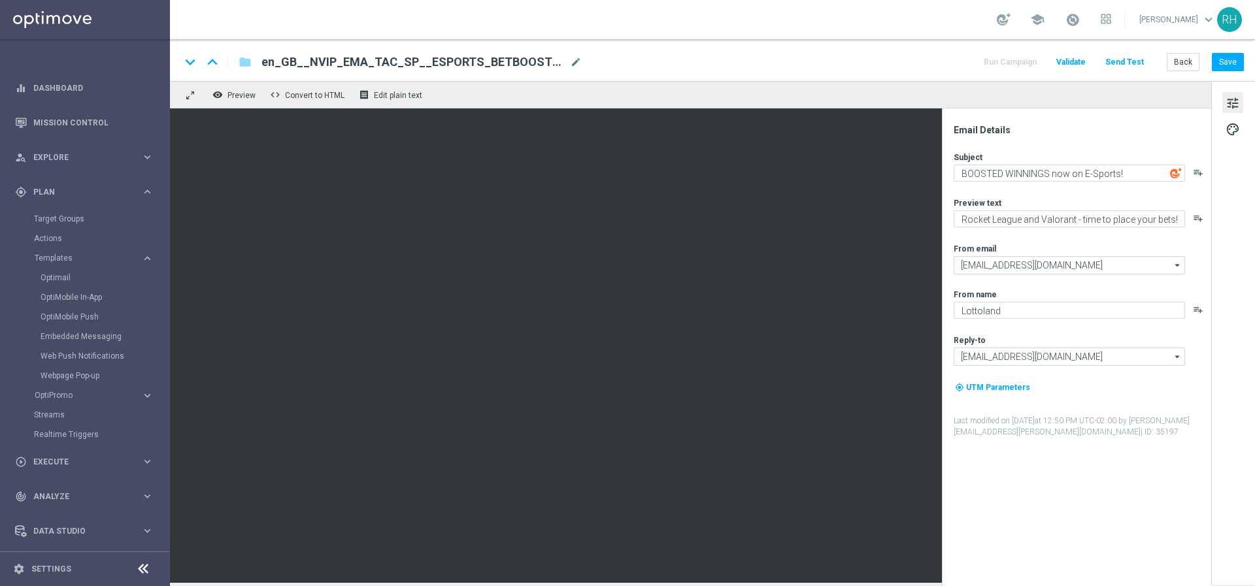
click at [1085, 242] on div "Subject BOOSTED WINNINGS now on E-Sports! playlist_add Preview text Rocket Leag…" at bounding box center [1082, 295] width 256 height 286
click at [1157, 248] on div "From email" at bounding box center [1082, 248] width 256 height 10
drag, startPoint x: 1118, startPoint y: 228, endPoint x: 1220, endPoint y: 78, distance: 181.7
click at [1120, 222] on div "Subject BOOSTED WINNINGS now on E-Sports! playlist_add Preview text Rocket Leag…" at bounding box center [1082, 295] width 256 height 286
click at [973, 171] on textarea "BOOSTED WINNINGS now on E-Sports!" at bounding box center [1069, 173] width 231 height 17
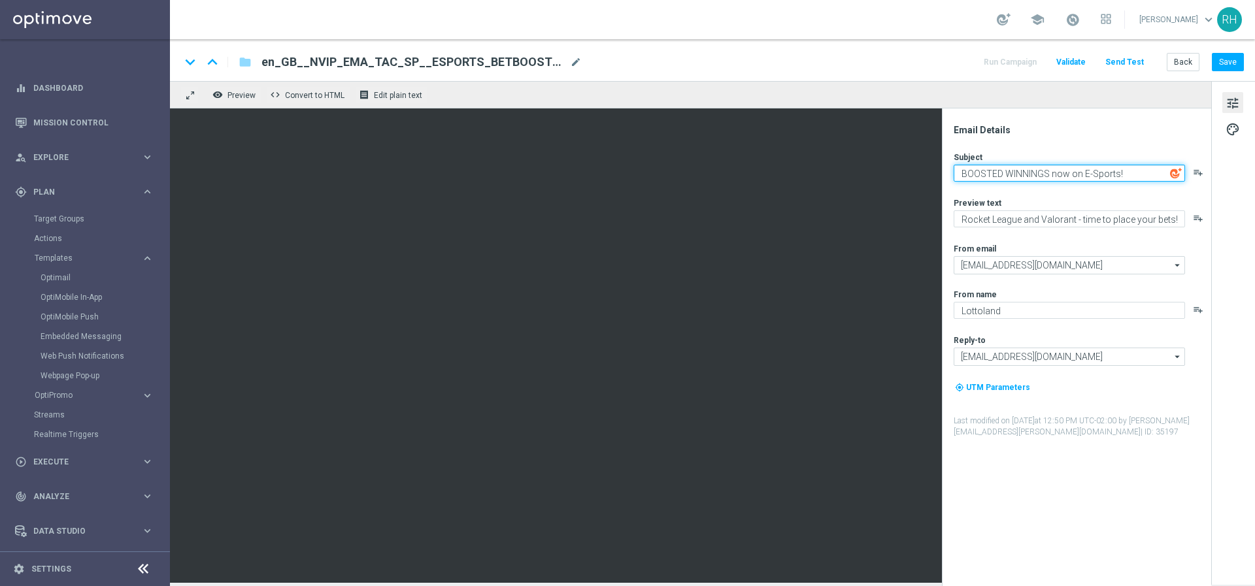
click at [973, 171] on textarea "BOOSTED WINNINGS now on E-Sports!" at bounding box center [1069, 173] width 231 height 17
click at [992, 175] on textarea "Boost WINNINGS now on E-Sports!" at bounding box center [1069, 173] width 231 height 17
type textarea "[PERSON_NAME] winnings now on E-Sports!"
click at [1056, 112] on div "Email Details Subject [PERSON_NAME] winnings now on E-Sports! playlist_add Prev…" at bounding box center [1076, 348] width 269 height 478
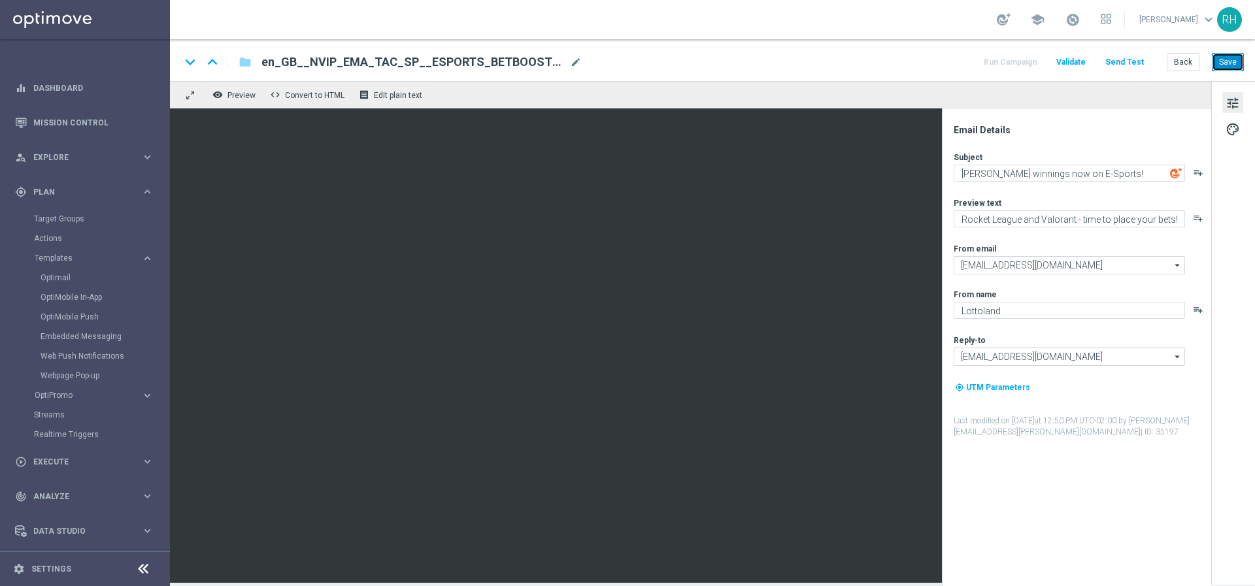
click at [1223, 58] on button "Save" at bounding box center [1228, 62] width 32 height 18
click at [914, 94] on div "remove_red_eye Preview code Convert to HTML receipt Edit plain text" at bounding box center [690, 94] width 1041 height 27
click at [1240, 59] on button "Save" at bounding box center [1228, 62] width 32 height 18
click at [1246, 125] on div "tune palette" at bounding box center [1233, 333] width 44 height 504
click at [1228, 127] on span "palette" at bounding box center [1233, 129] width 14 height 17
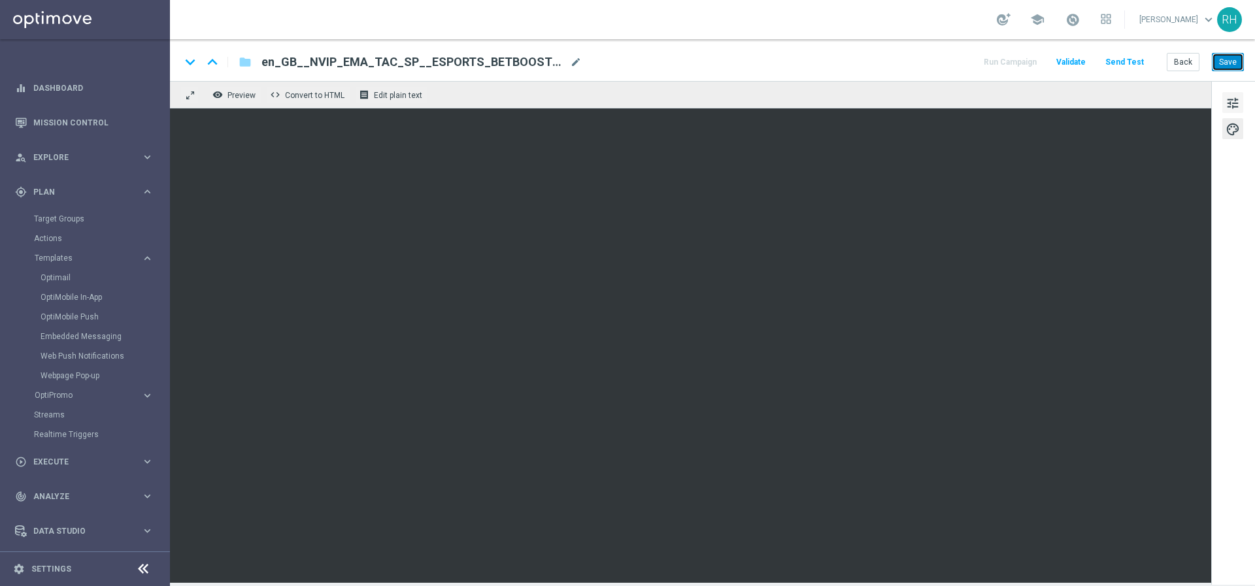
drag, startPoint x: 1231, startPoint y: 65, endPoint x: 1233, endPoint y: 97, distance: 32.1
click at [1233, 65] on button "Save" at bounding box center [1228, 62] width 32 height 18
click at [1231, 105] on span "tune" at bounding box center [1233, 103] width 14 height 17
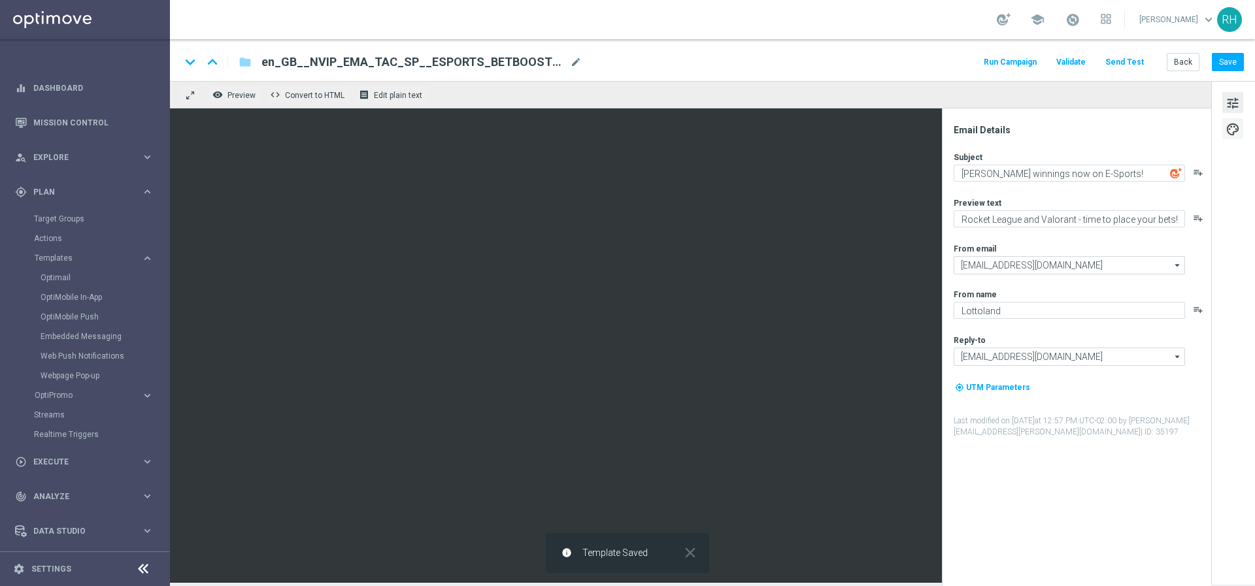
click at [1230, 130] on span "palette" at bounding box center [1233, 129] width 14 height 17
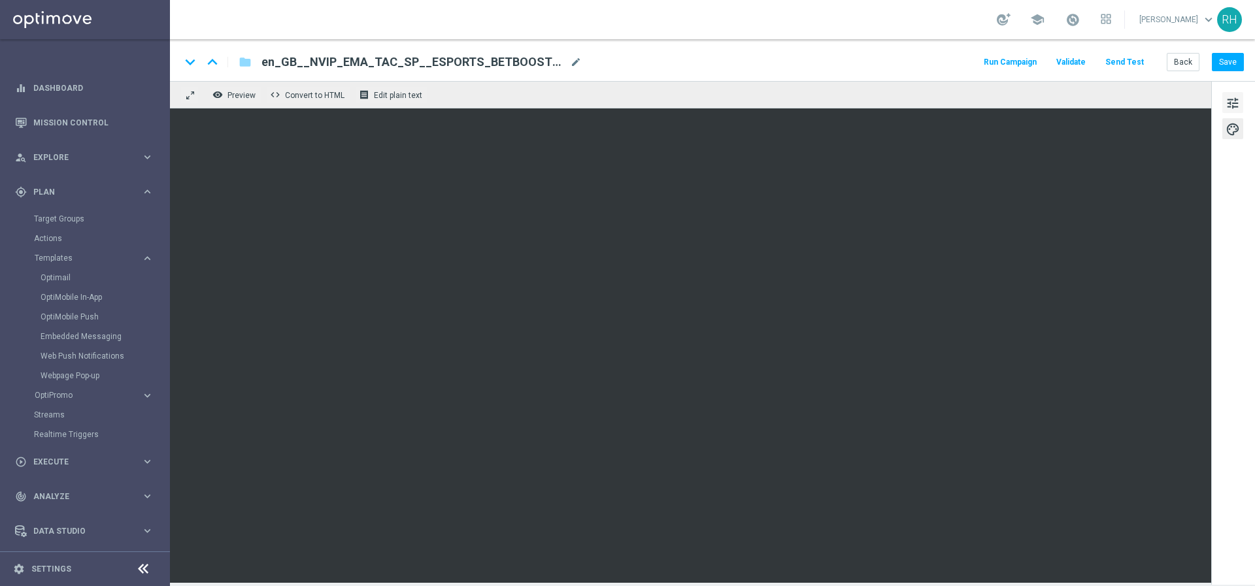
click at [1233, 109] on span "tune" at bounding box center [1233, 103] width 14 height 17
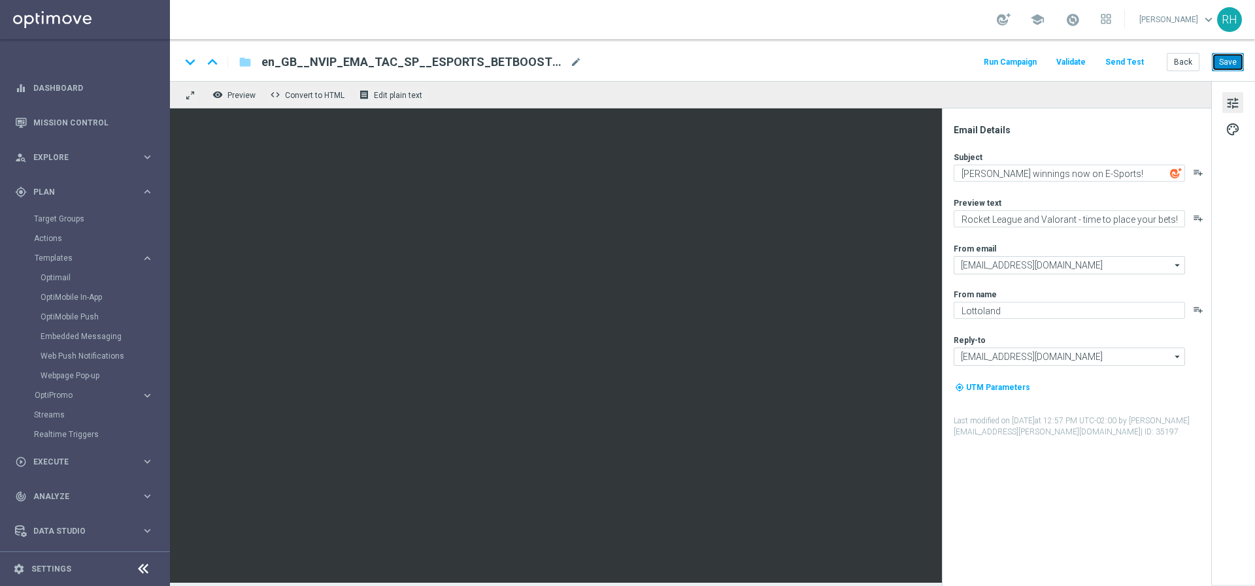
click at [1232, 64] on button "Save" at bounding box center [1228, 62] width 32 height 18
click at [865, 41] on div "keyboard_arrow_down keyboard_arrow_up folder en_GB__NVIP_EMA_TAC_SP__ESPORTS_BE…" at bounding box center [712, 60] width 1085 height 42
click at [827, 48] on div "keyboard_arrow_down keyboard_arrow_up folder en_GB__NVIP_EMA_TAC_SP__ESPORTS_BE…" at bounding box center [712, 60] width 1085 height 42
drag, startPoint x: 773, startPoint y: 58, endPoint x: 1165, endPoint y: 69, distance: 392.3
click at [782, 60] on div "keyboard_arrow_down keyboard_arrow_up folder en_GB__NVIP_EMA_TAC_SP__ESPORTS_BE…" at bounding box center [711, 62] width 1063 height 17
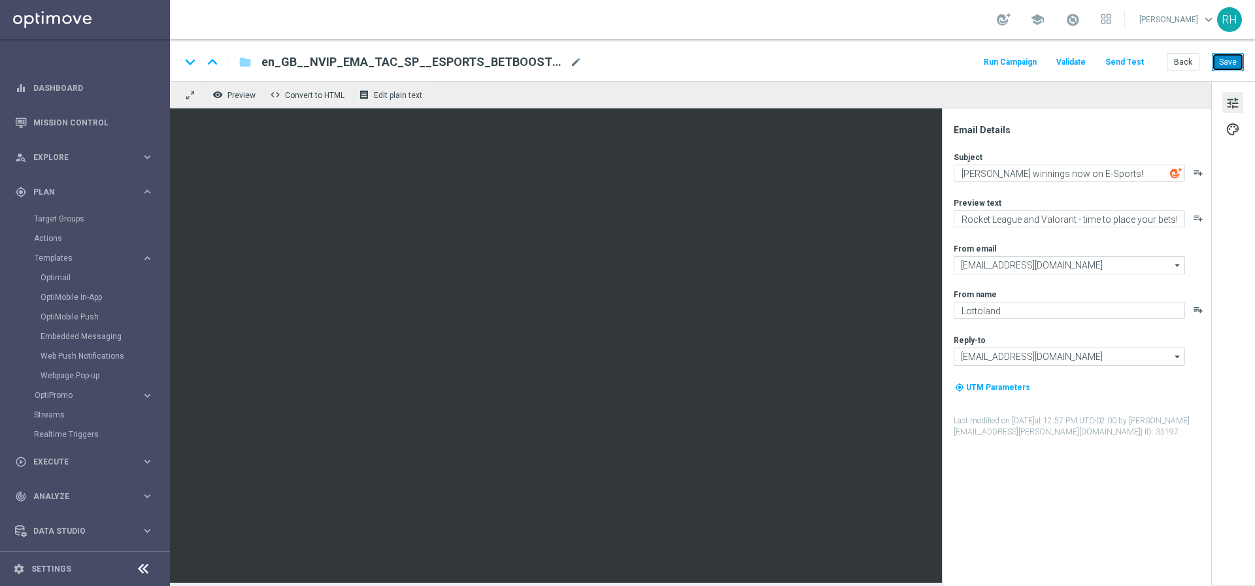
click at [1229, 59] on button "Save" at bounding box center [1228, 62] width 32 height 18
drag, startPoint x: 1027, startPoint y: 88, endPoint x: 1182, endPoint y: 76, distance: 156.0
click at [1027, 88] on div "remove_red_eye Preview code Convert to HTML receipt Edit plain text" at bounding box center [690, 94] width 1041 height 27
click at [1215, 61] on button "Save" at bounding box center [1228, 62] width 32 height 18
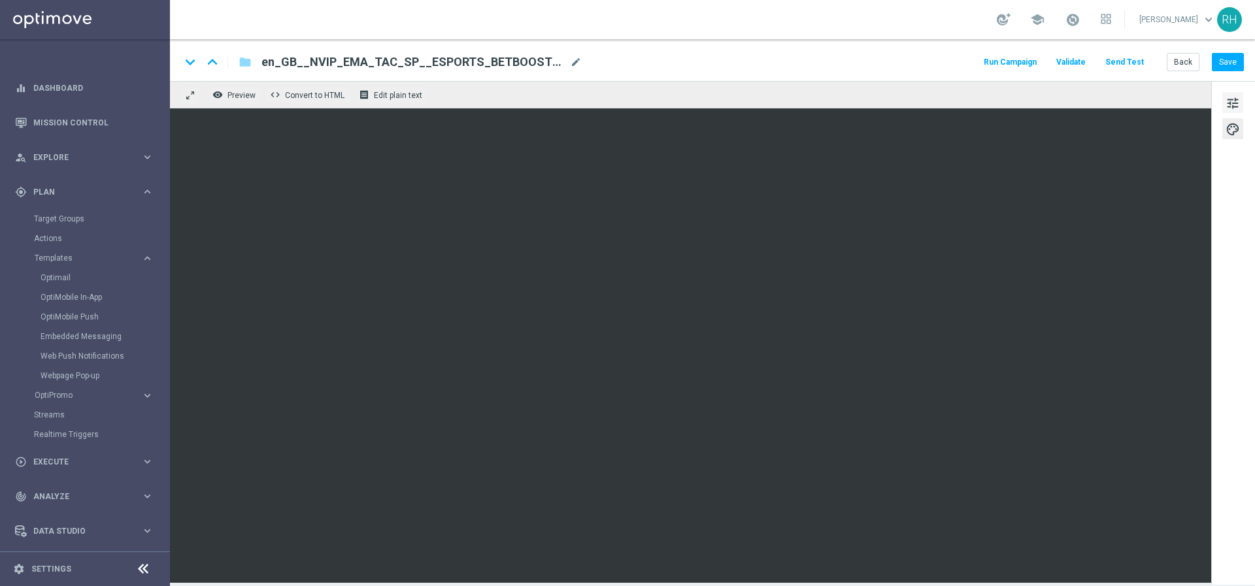
click at [1242, 102] on button "tune" at bounding box center [1232, 102] width 21 height 21
click at [1235, 71] on div "Back Save" at bounding box center [1205, 62] width 77 height 18
click at [1234, 66] on button "Save" at bounding box center [1228, 62] width 32 height 18
click at [1228, 62] on button "Save" at bounding box center [1228, 62] width 32 height 18
click at [1224, 55] on button "Save" at bounding box center [1228, 62] width 32 height 18
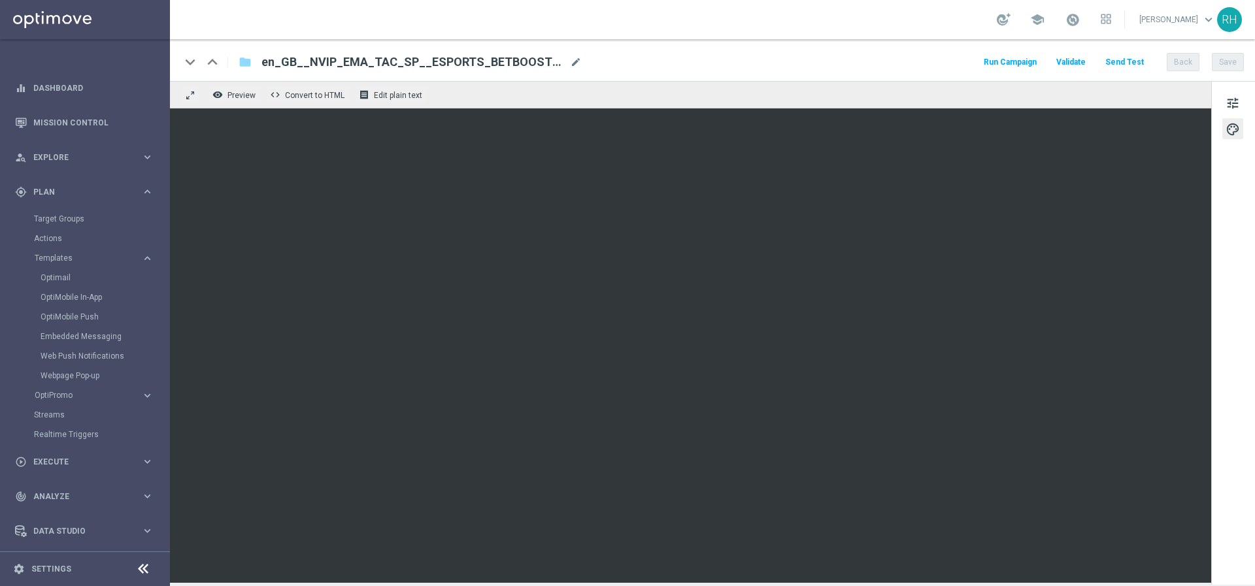
click at [1235, 87] on div "tune palette" at bounding box center [1233, 333] width 44 height 504
click at [1229, 111] on span "tune" at bounding box center [1233, 103] width 14 height 17
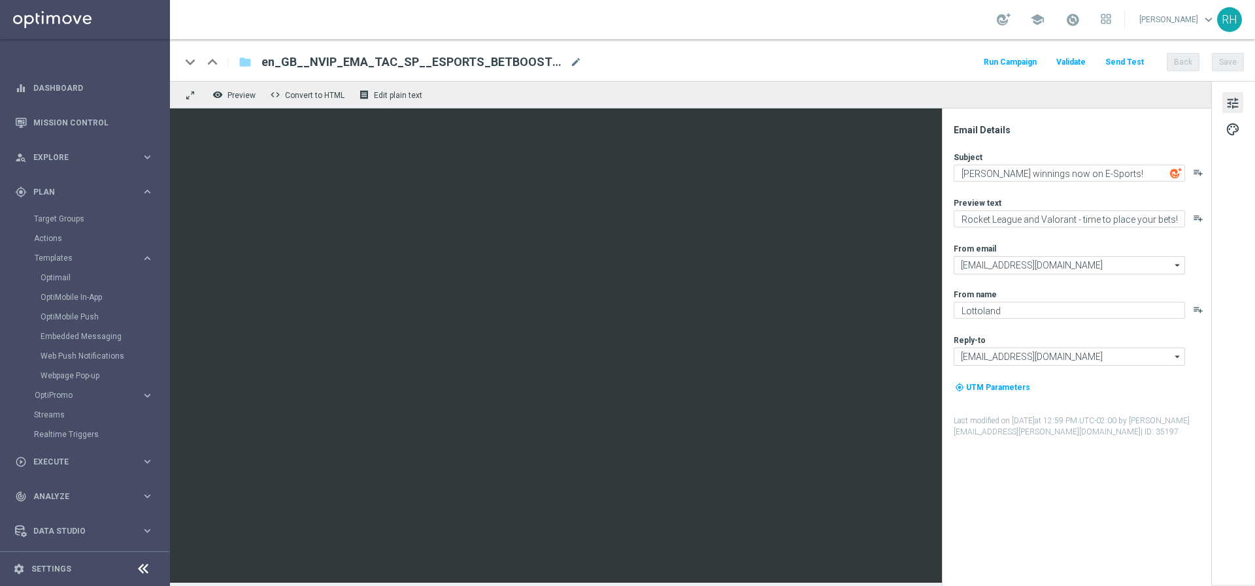
click at [1228, 90] on div "tune palette" at bounding box center [1233, 333] width 44 height 504
click at [946, 26] on div "school [PERSON_NAME] keyboard_arrow_down RH" at bounding box center [712, 19] width 1085 height 39
click at [1237, 61] on button "Save" at bounding box center [1228, 62] width 32 height 18
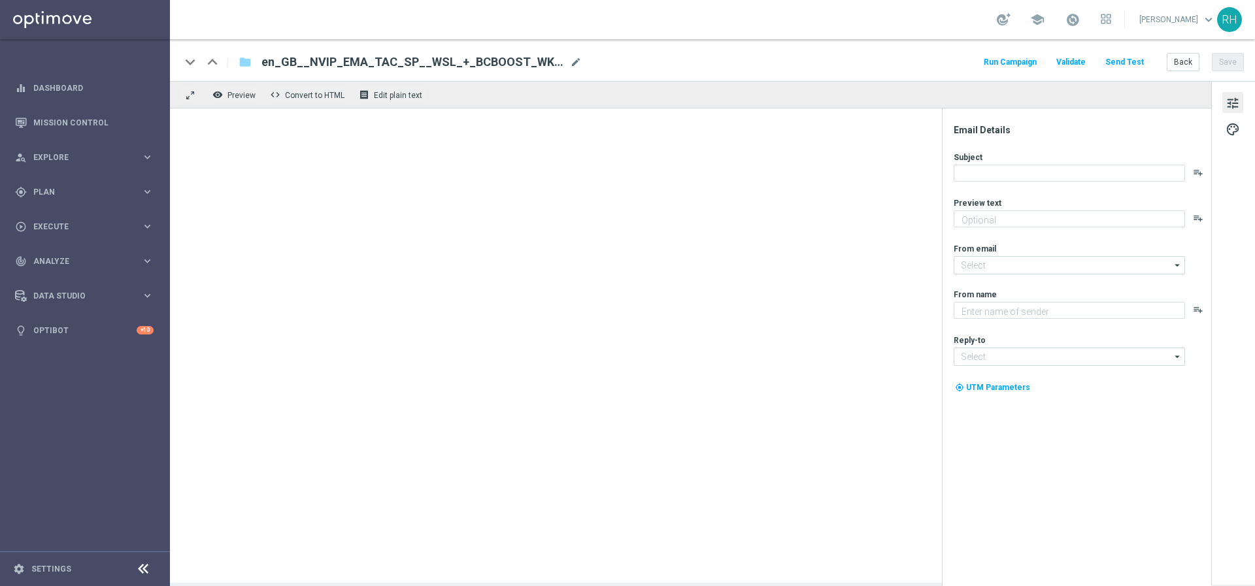
type textarea "Get MAXIMUM VALUE with the Lottoland Bet Club. Don’t miss out!"
type textarea "Lottoland"
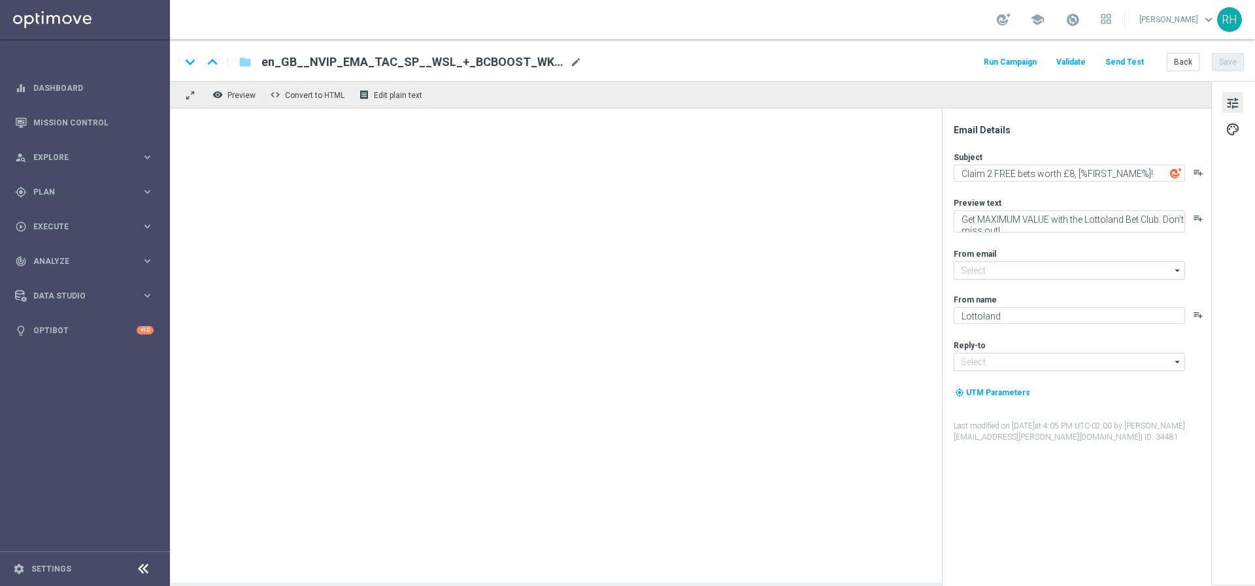
type input "[EMAIL_ADDRESS][DOMAIN_NAME]"
